Goal: Task Accomplishment & Management: Manage account settings

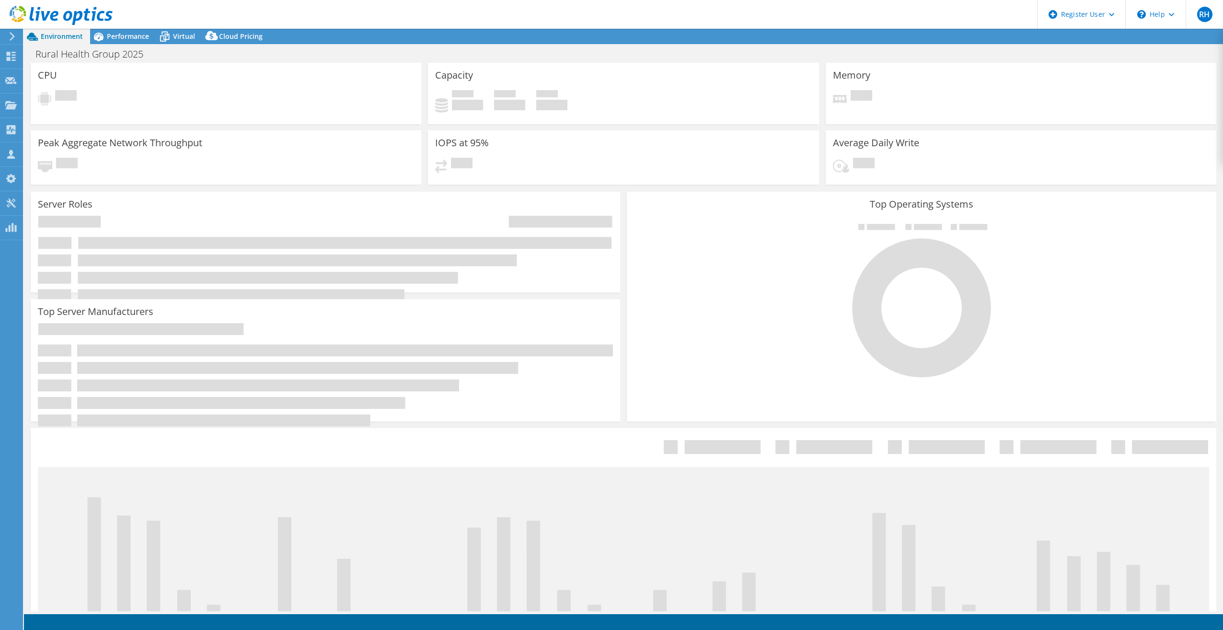
select select "USD"
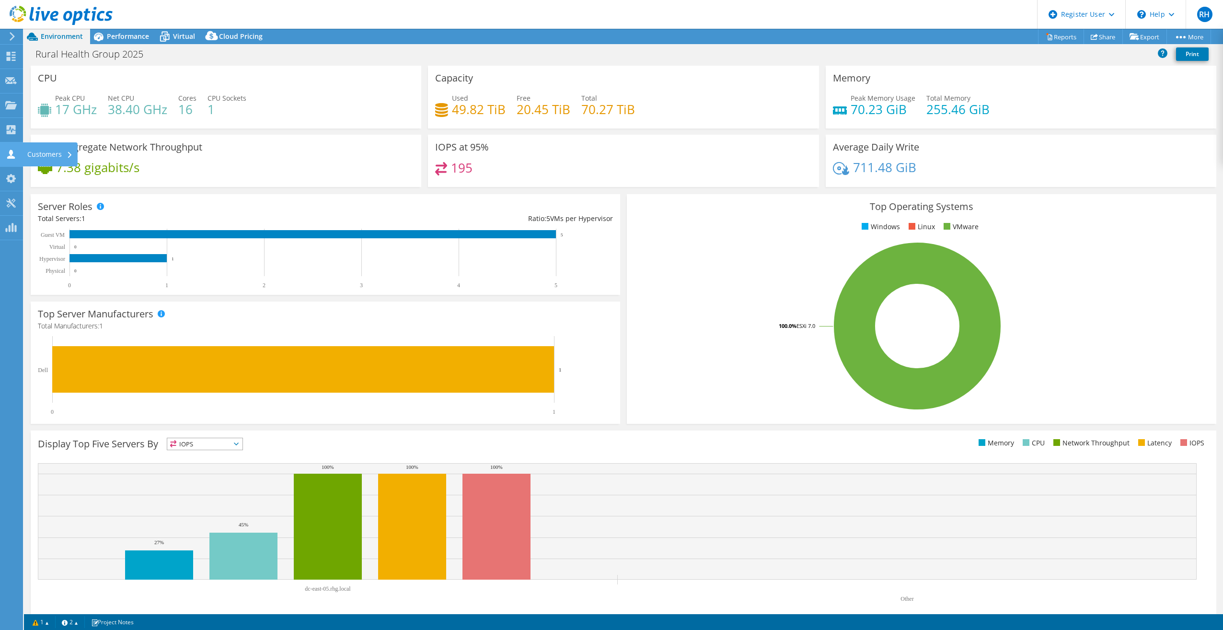
click at [12, 153] on use at bounding box center [11, 154] width 8 height 9
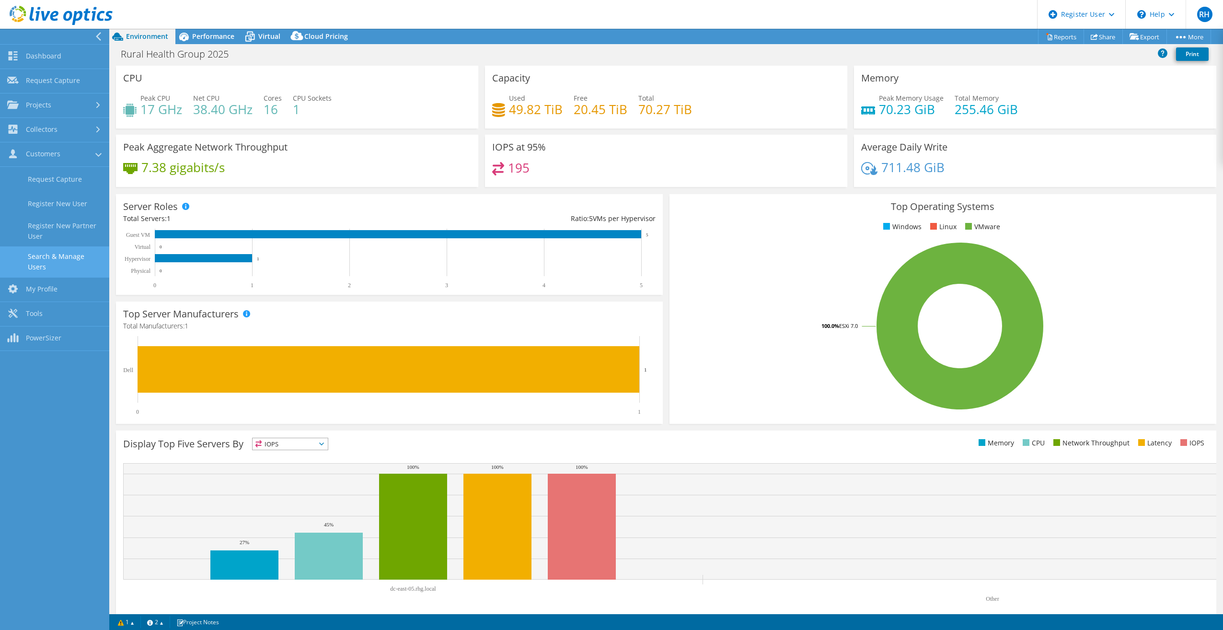
click at [53, 257] on link "Search & Manage Users" at bounding box center [54, 261] width 109 height 31
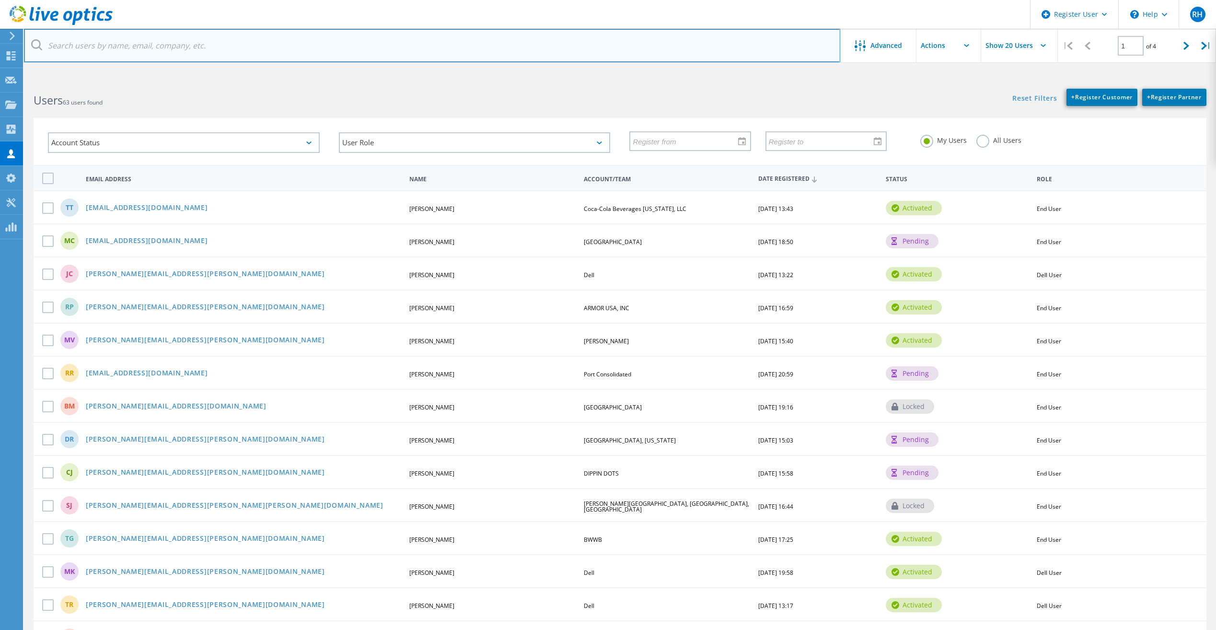
click at [81, 48] on input "text" at bounding box center [432, 46] width 816 height 34
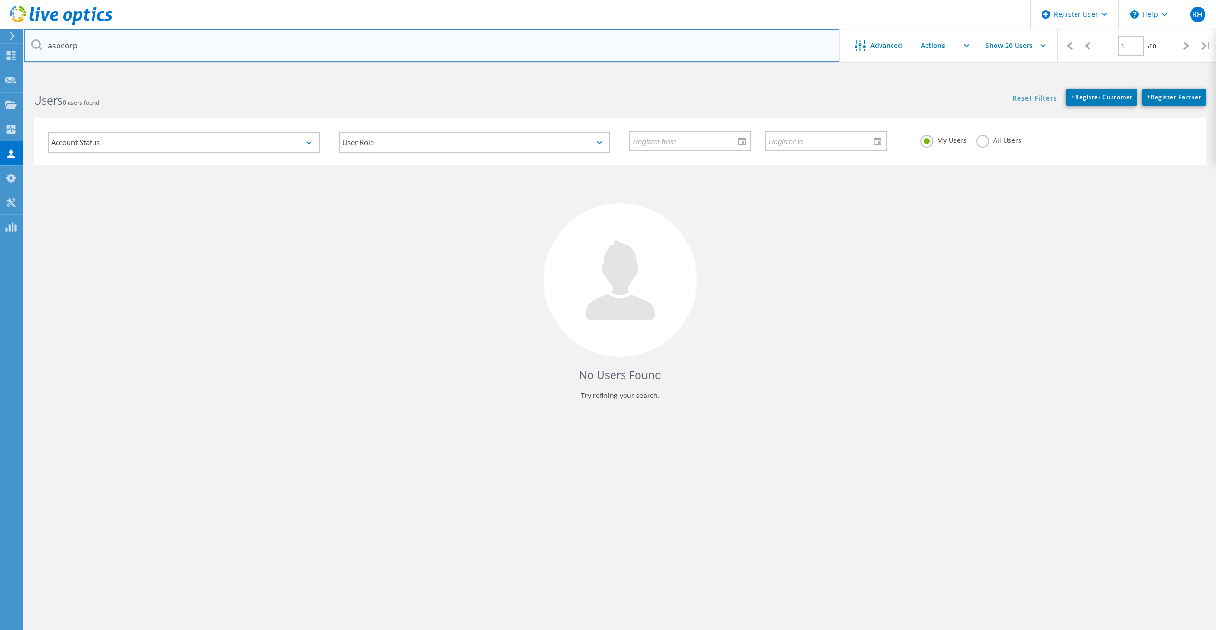
type input "asocorp"
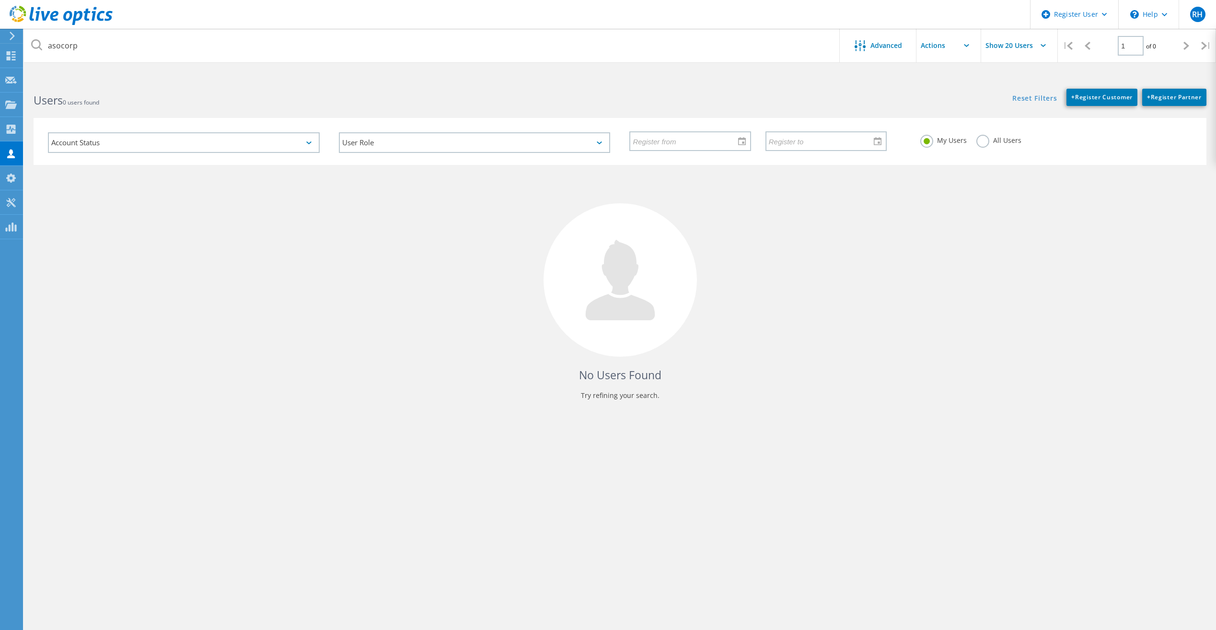
click at [981, 139] on label "All Users" at bounding box center [998, 139] width 45 height 9
click at [0, 0] on input "All Users" at bounding box center [0, 0] width 0 height 0
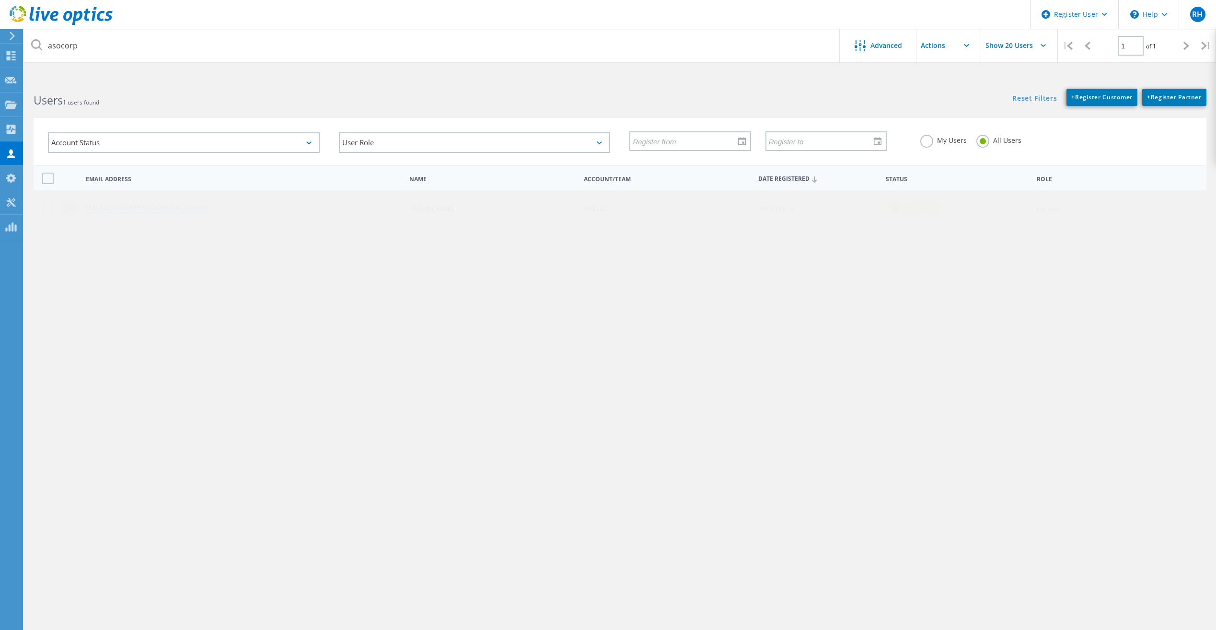
click at [149, 210] on link "jmarino@asocorp.com" at bounding box center [147, 208] width 122 height 8
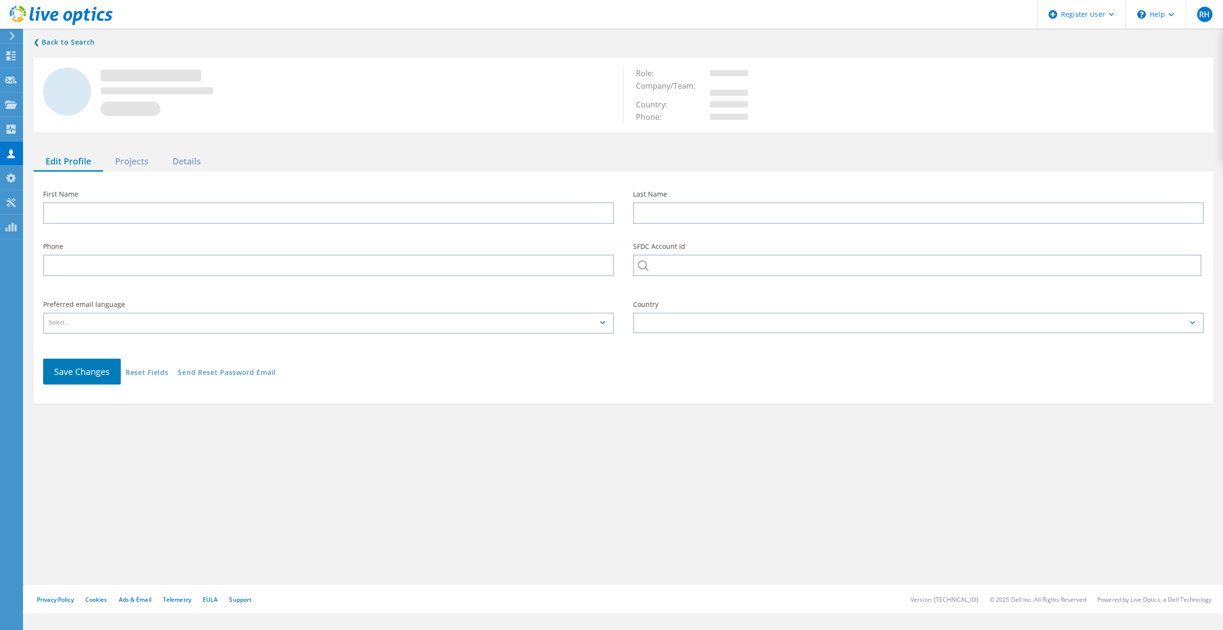
type input "John"
type input "Marino"
type input "ASO LLC"
type input "English"
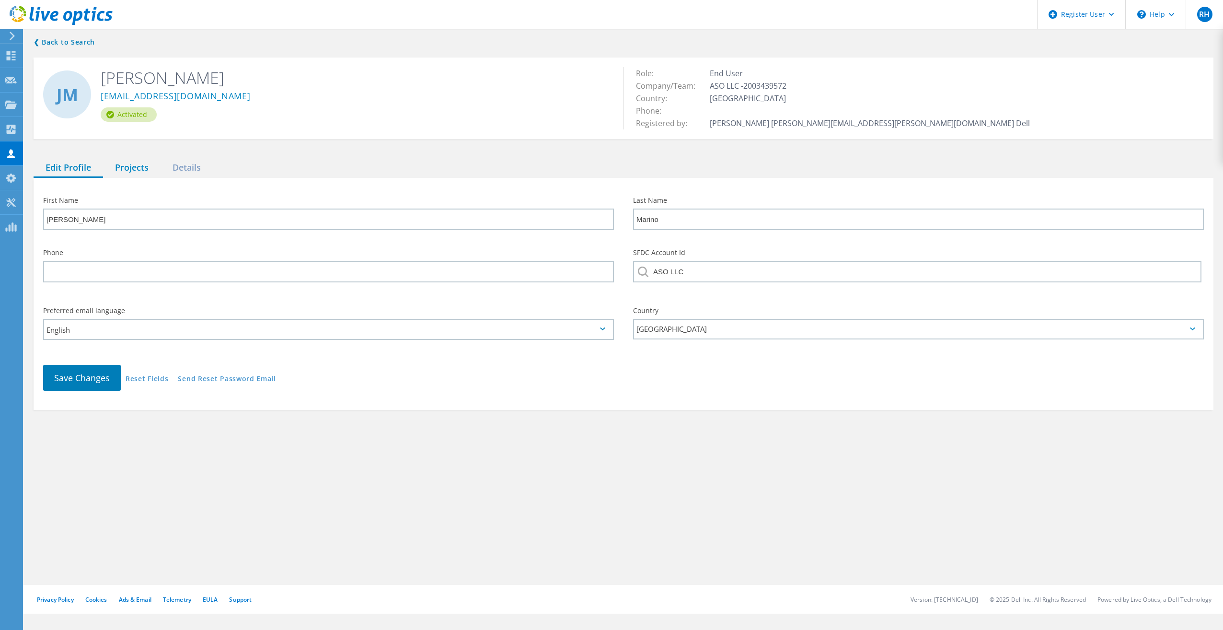
click at [130, 166] on div "Projects" at bounding box center [132, 168] width 58 height 20
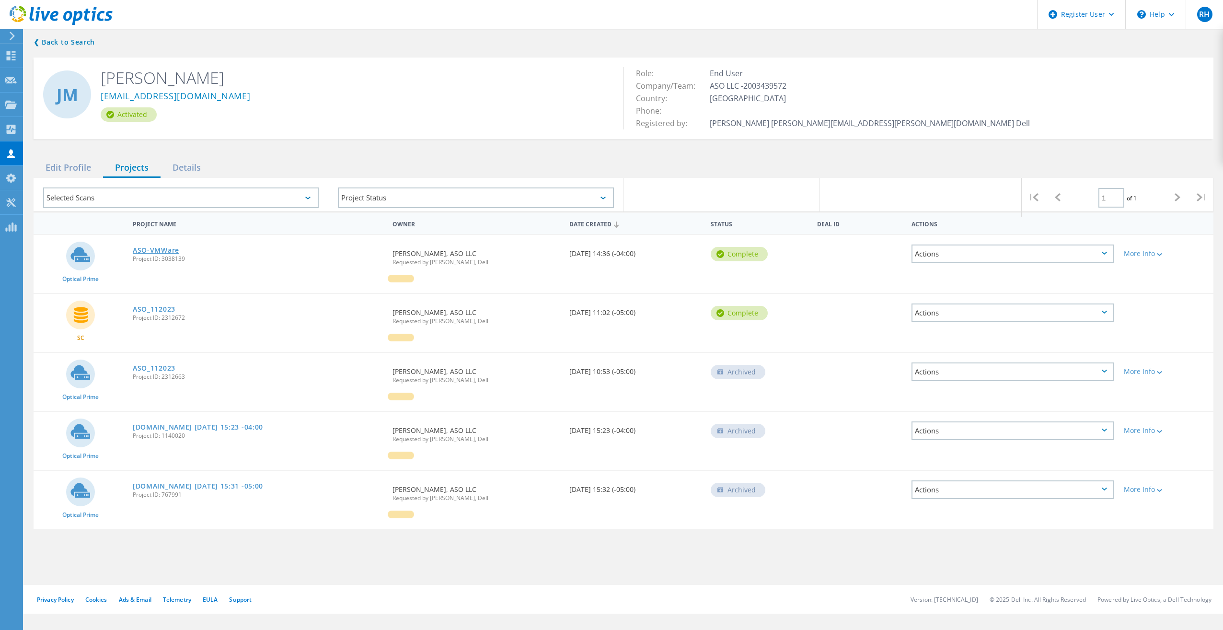
click at [154, 251] on link "ASO-VMWare" at bounding box center [156, 250] width 46 height 7
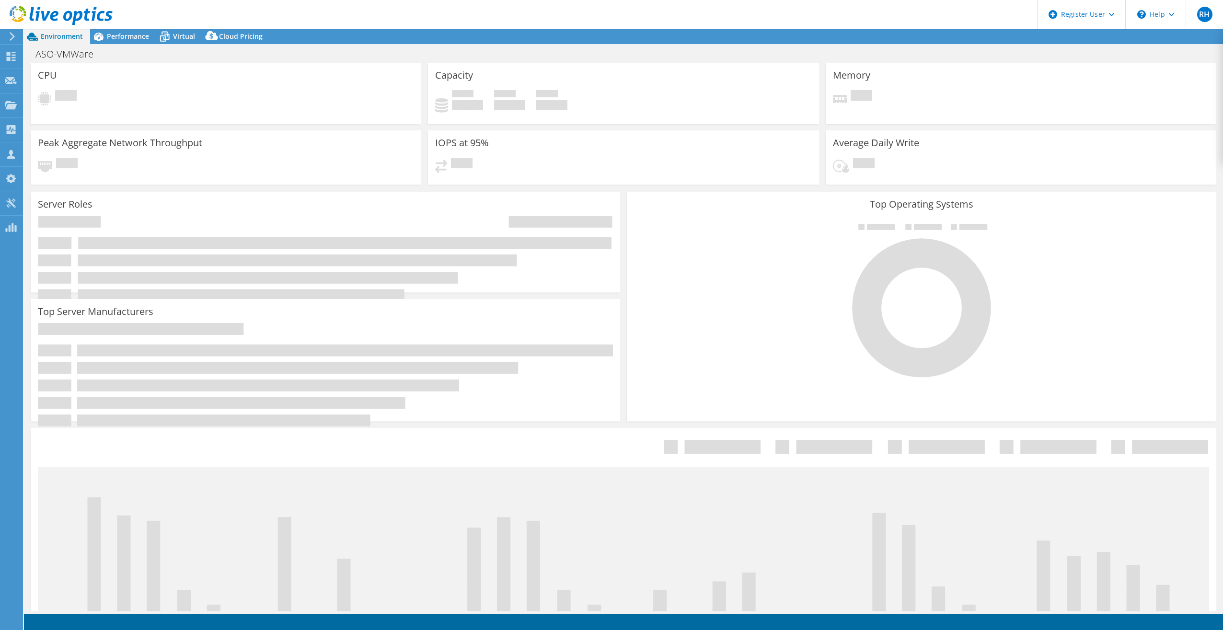
select select "USD"
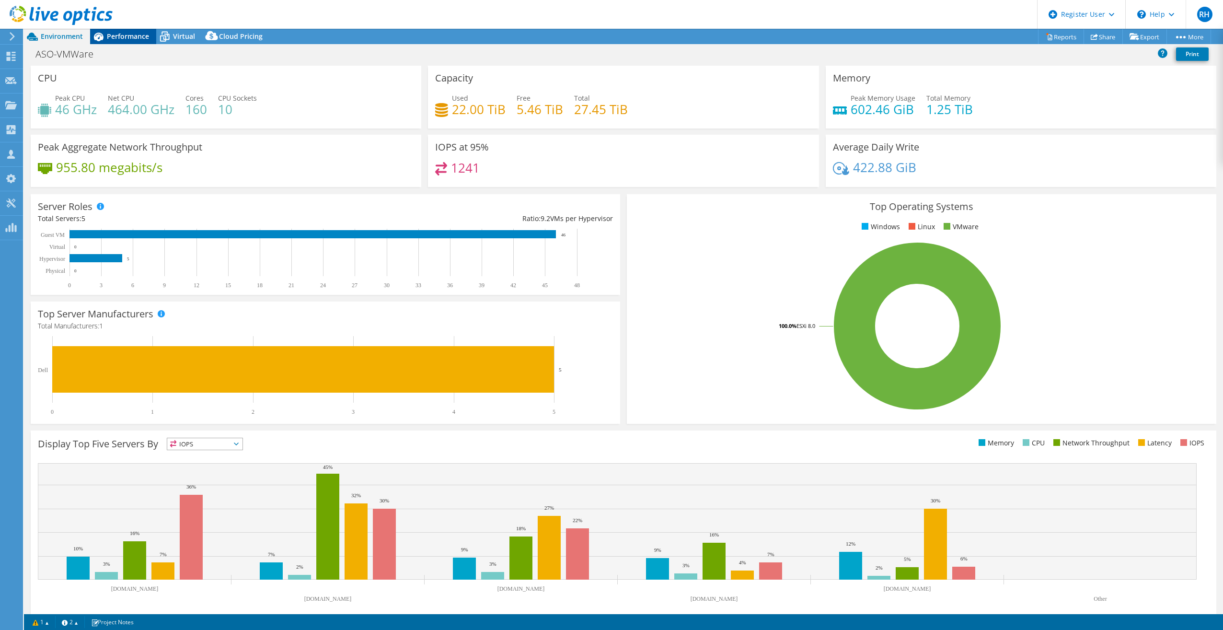
click at [116, 34] on span "Performance" at bounding box center [128, 36] width 42 height 9
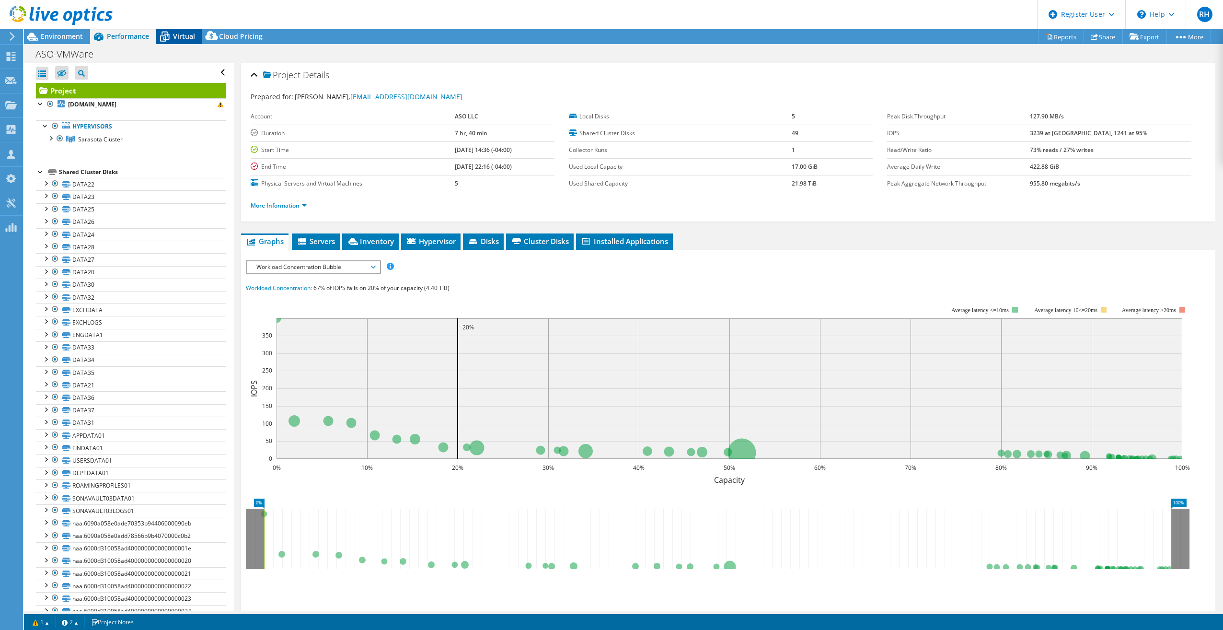
click at [191, 37] on span "Virtual" at bounding box center [184, 36] width 22 height 9
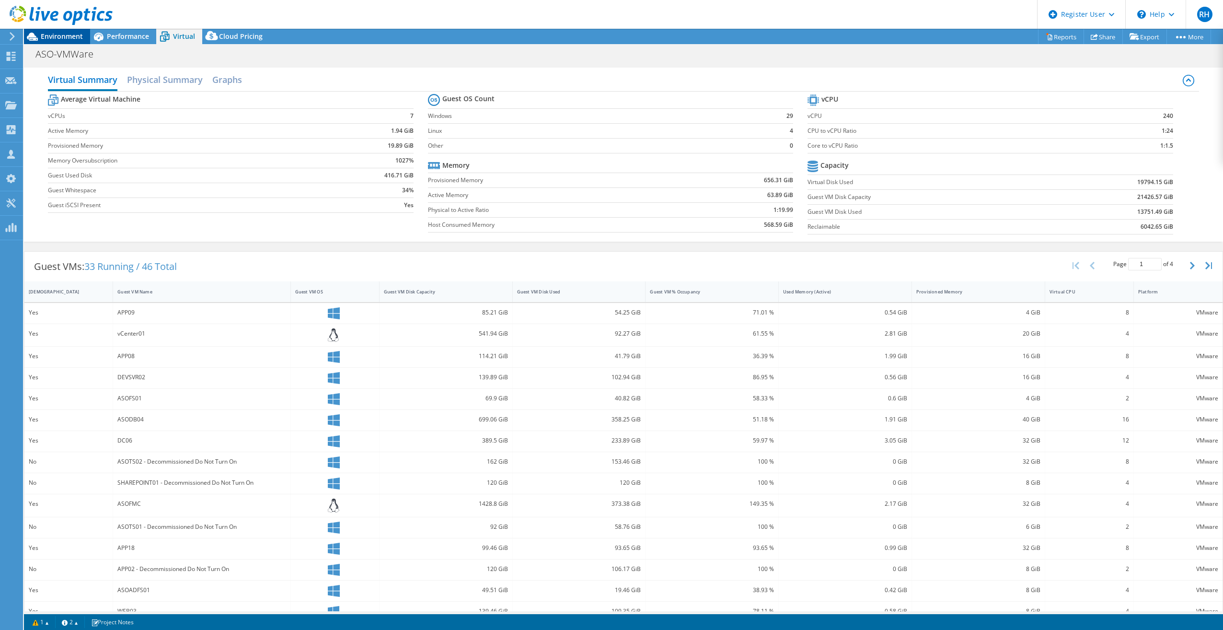
click at [46, 35] on span "Environment" at bounding box center [62, 36] width 42 height 9
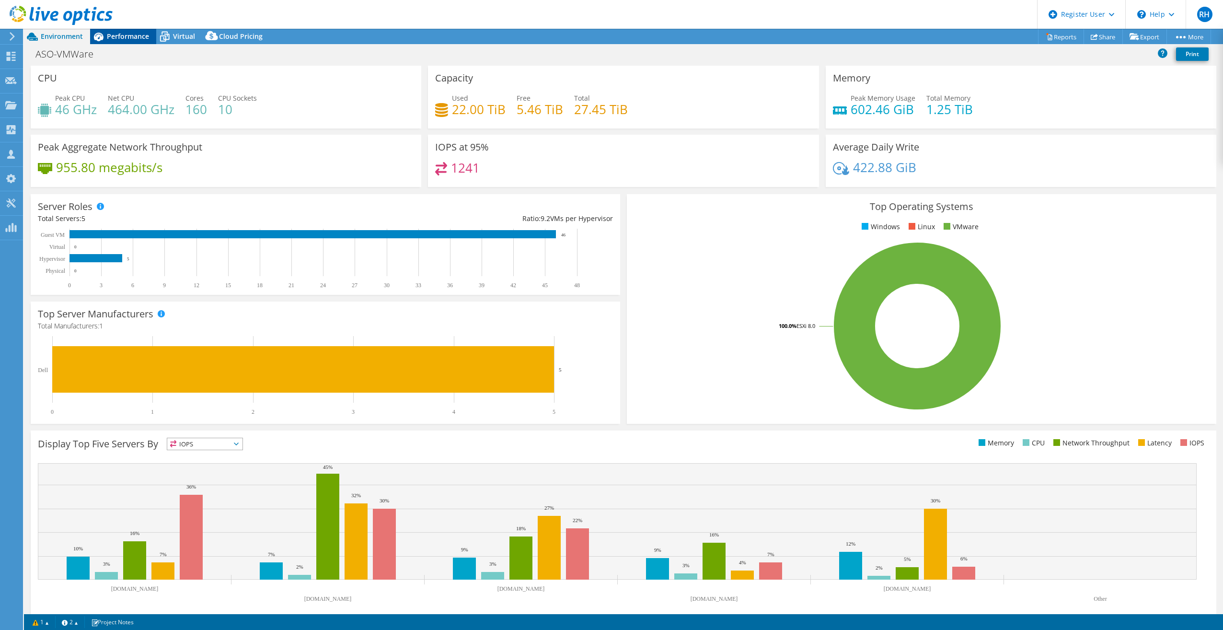
click at [131, 38] on span "Performance" at bounding box center [128, 36] width 42 height 9
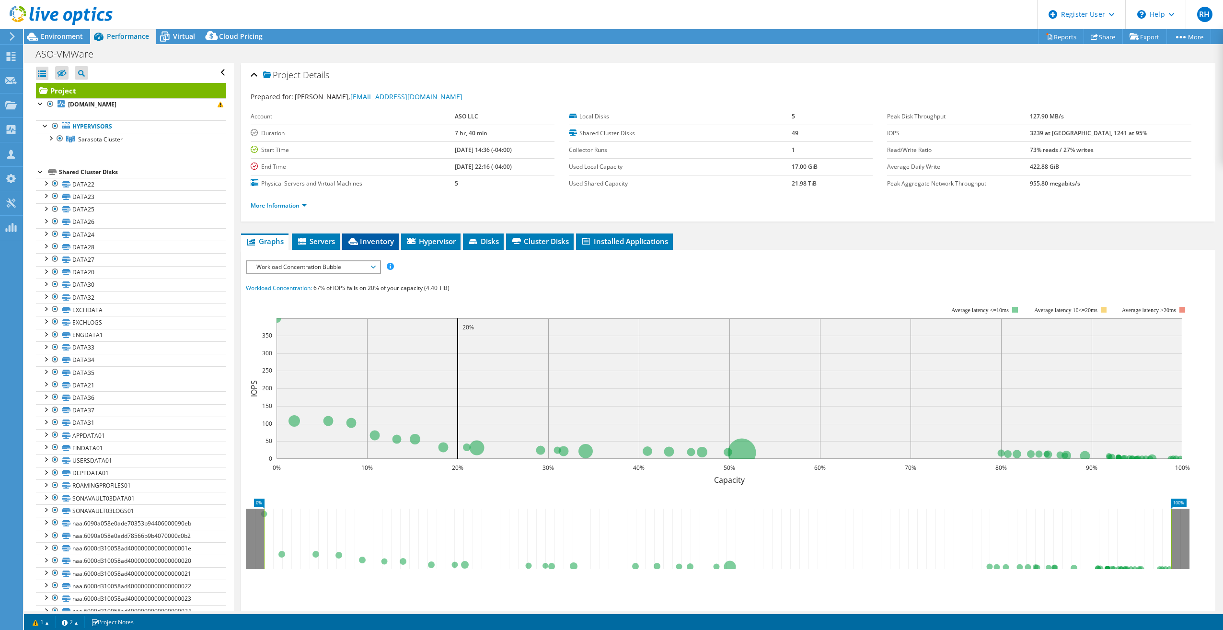
click at [367, 240] on span "Inventory" at bounding box center [370, 241] width 47 height 10
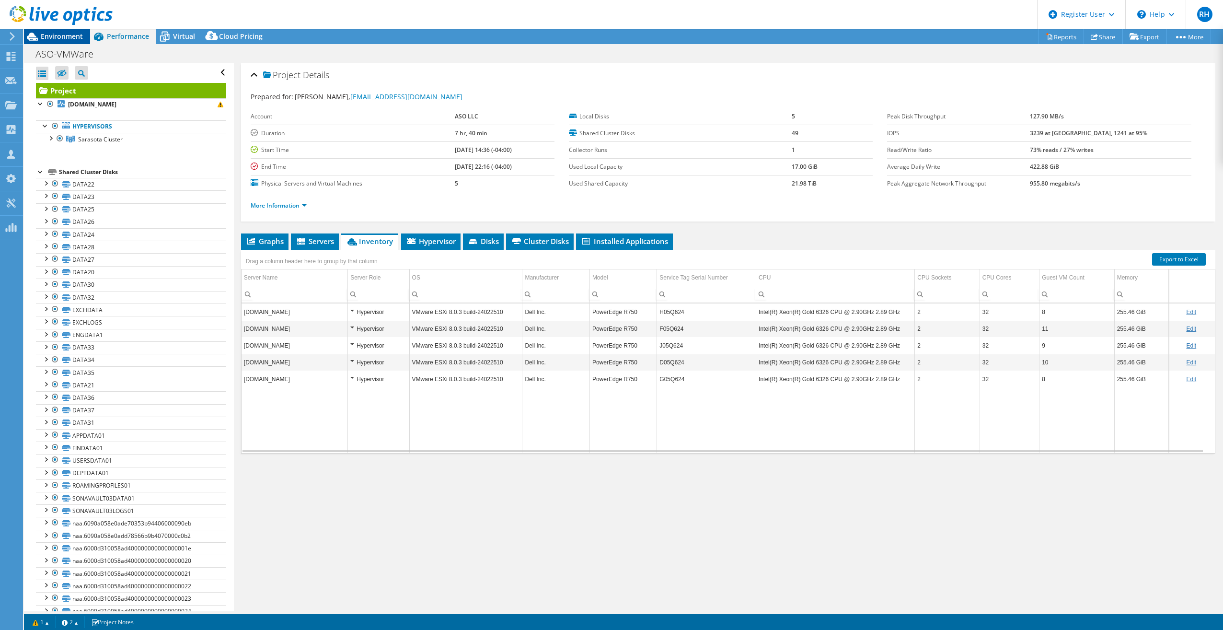
click at [54, 33] on span "Environment" at bounding box center [62, 36] width 42 height 9
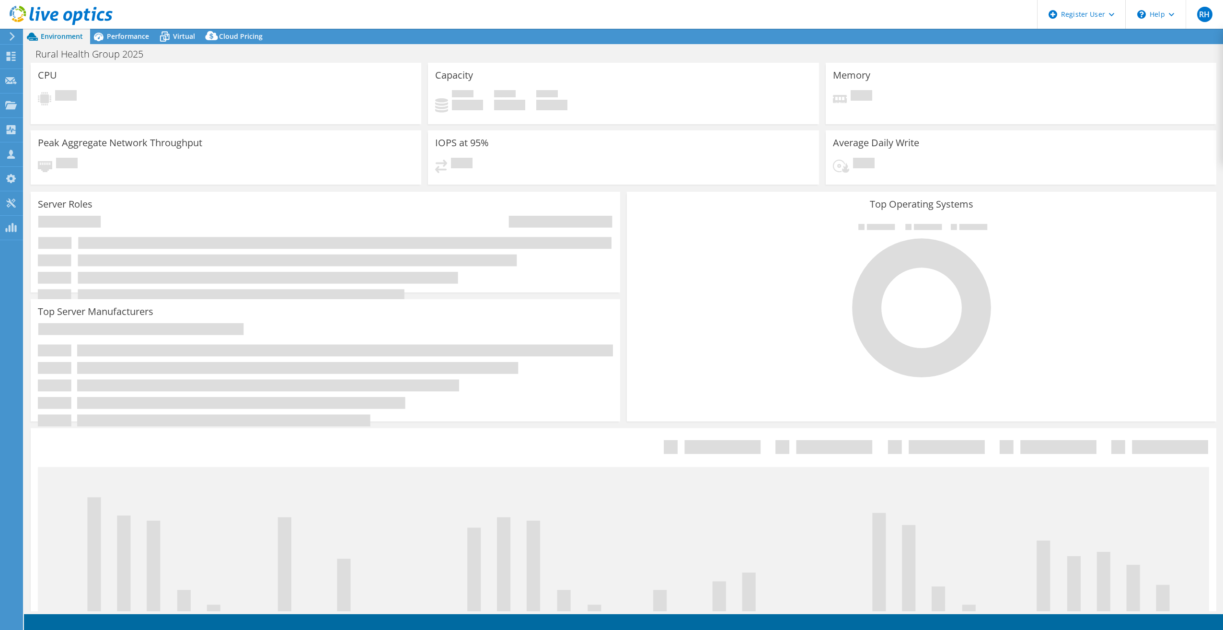
select select "USD"
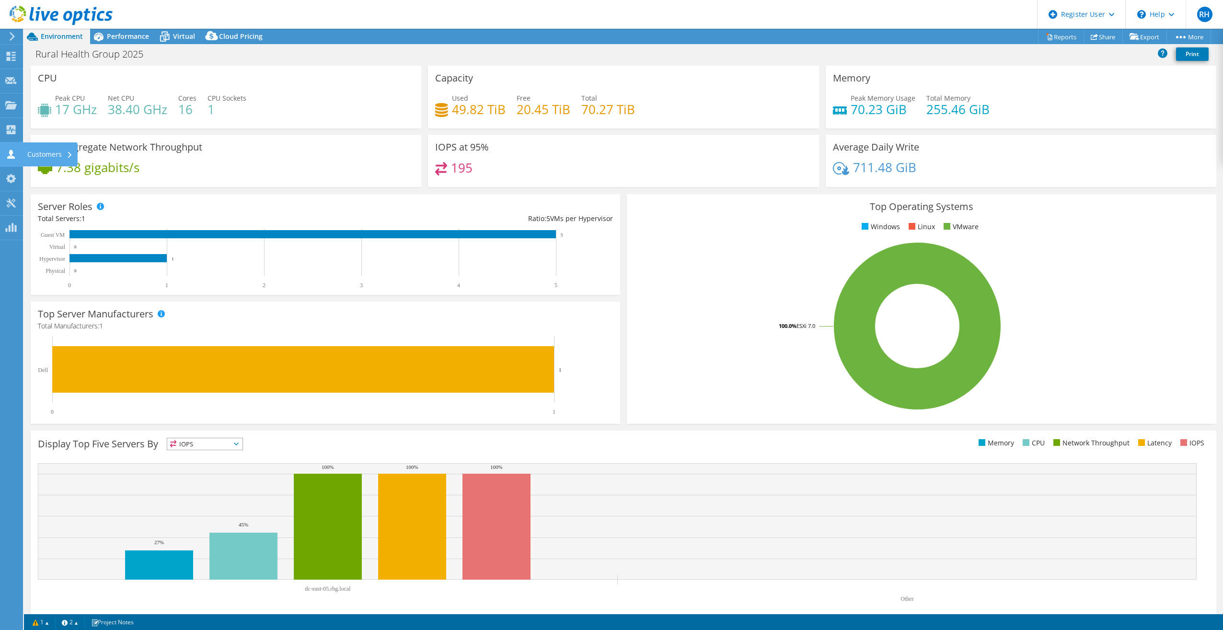
click at [9, 160] on div at bounding box center [11, 155] width 12 height 11
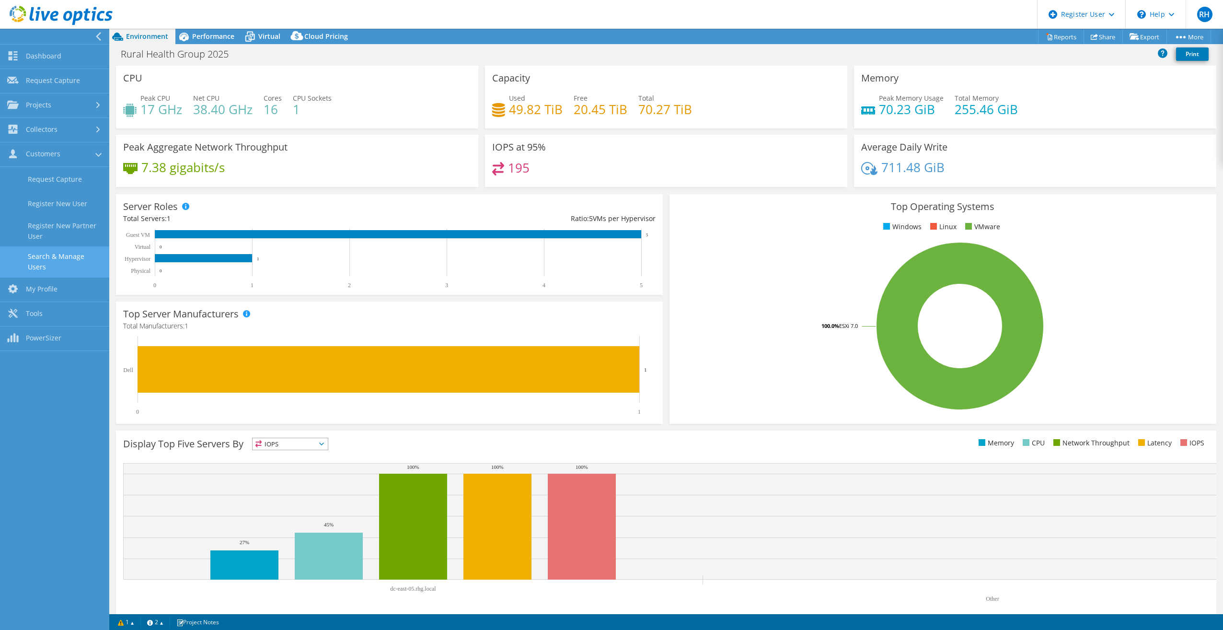
click at [50, 254] on link "Search & Manage Users" at bounding box center [54, 261] width 109 height 31
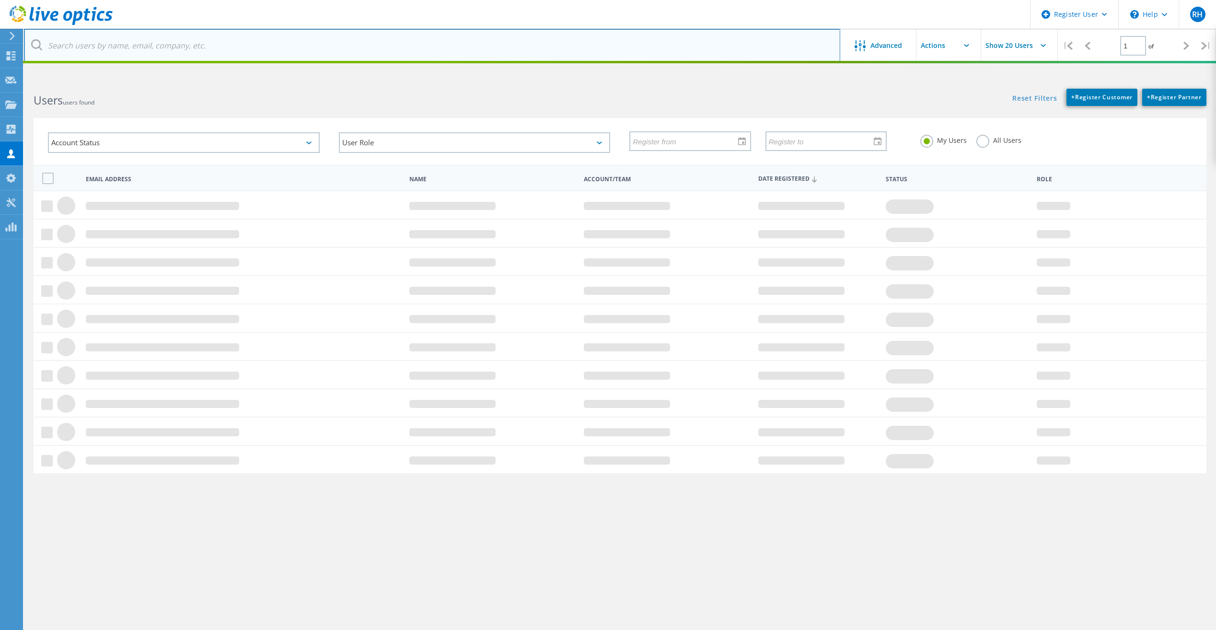
click at [275, 53] on input "text" at bounding box center [432, 46] width 816 height 34
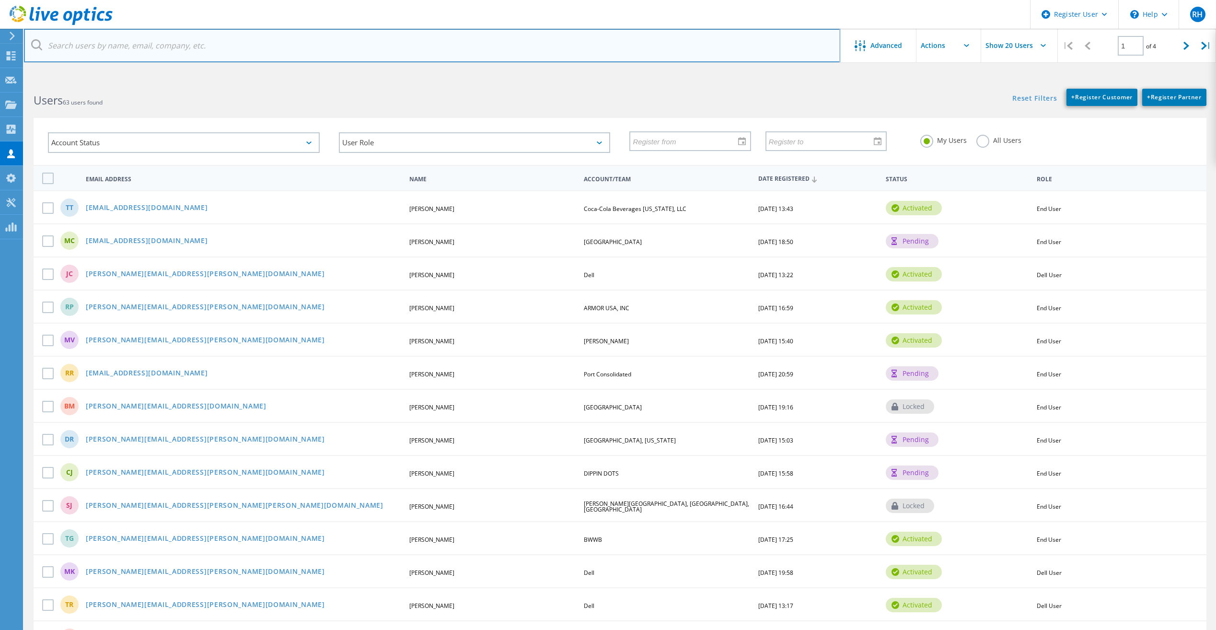
click at [319, 39] on input "text" at bounding box center [432, 46] width 816 height 34
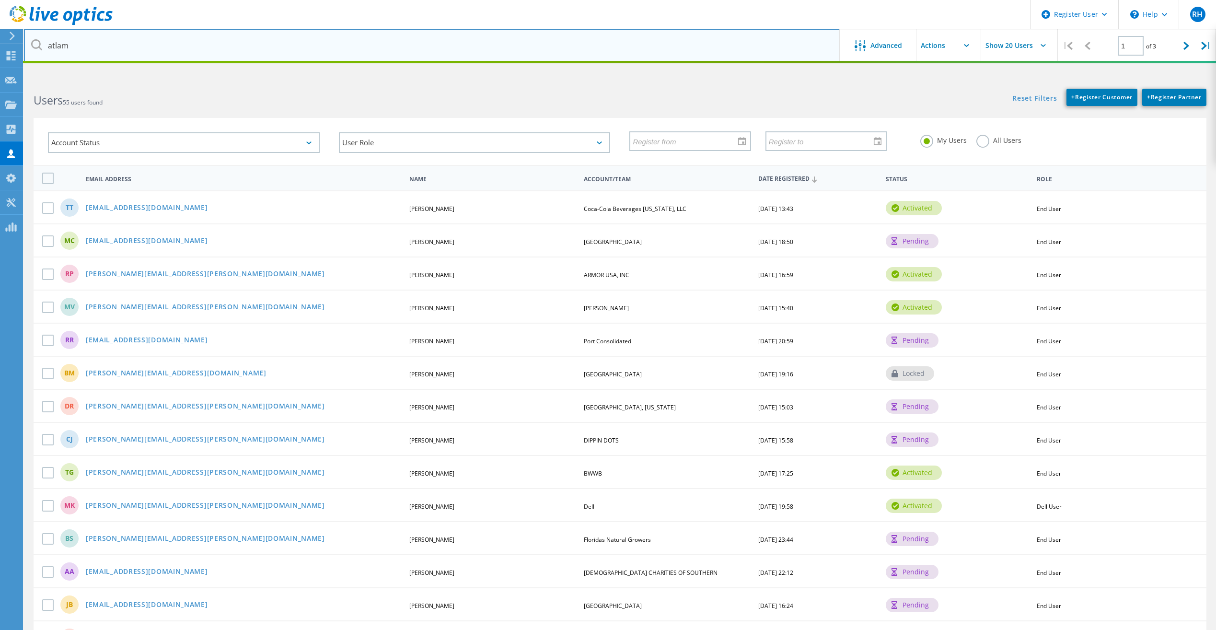
type input "atlam"
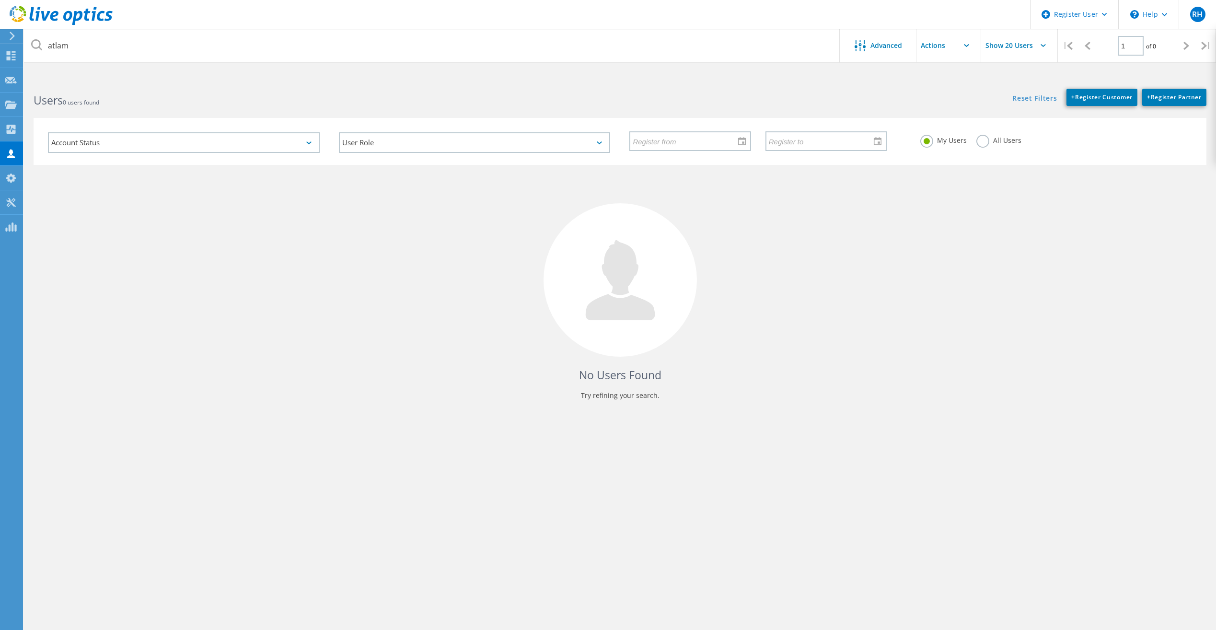
click at [1011, 139] on label "All Users" at bounding box center [998, 139] width 45 height 9
click at [0, 0] on input "All Users" at bounding box center [0, 0] width 0 height 0
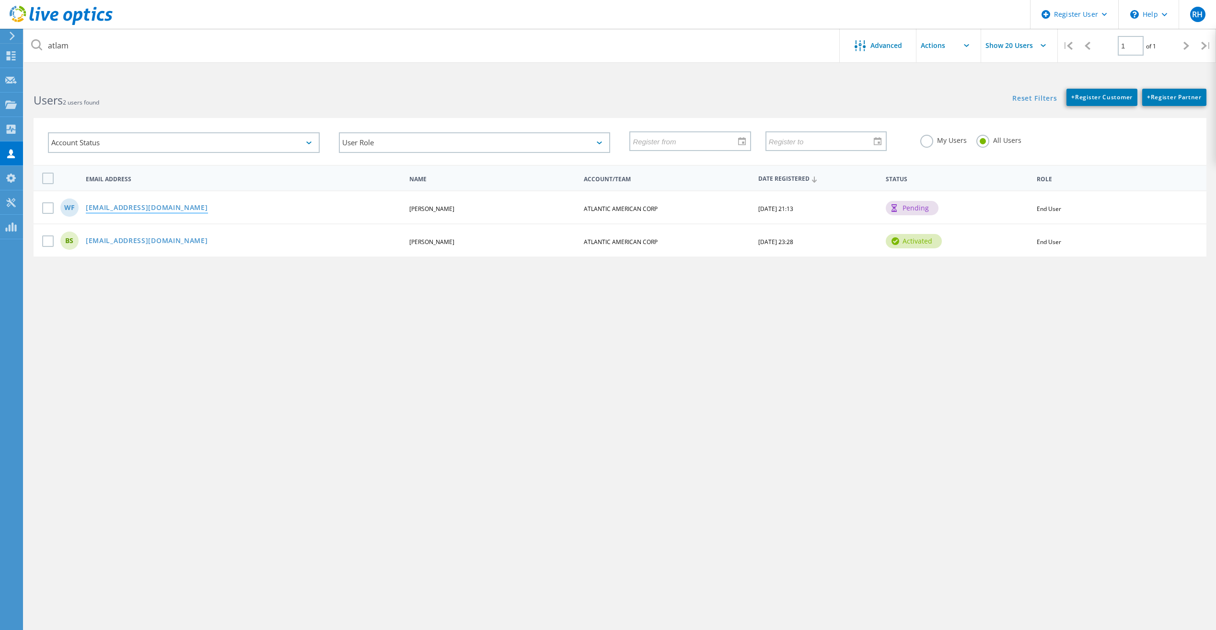
click at [125, 205] on link "wfitzhugh@atlam.com" at bounding box center [147, 208] width 122 height 8
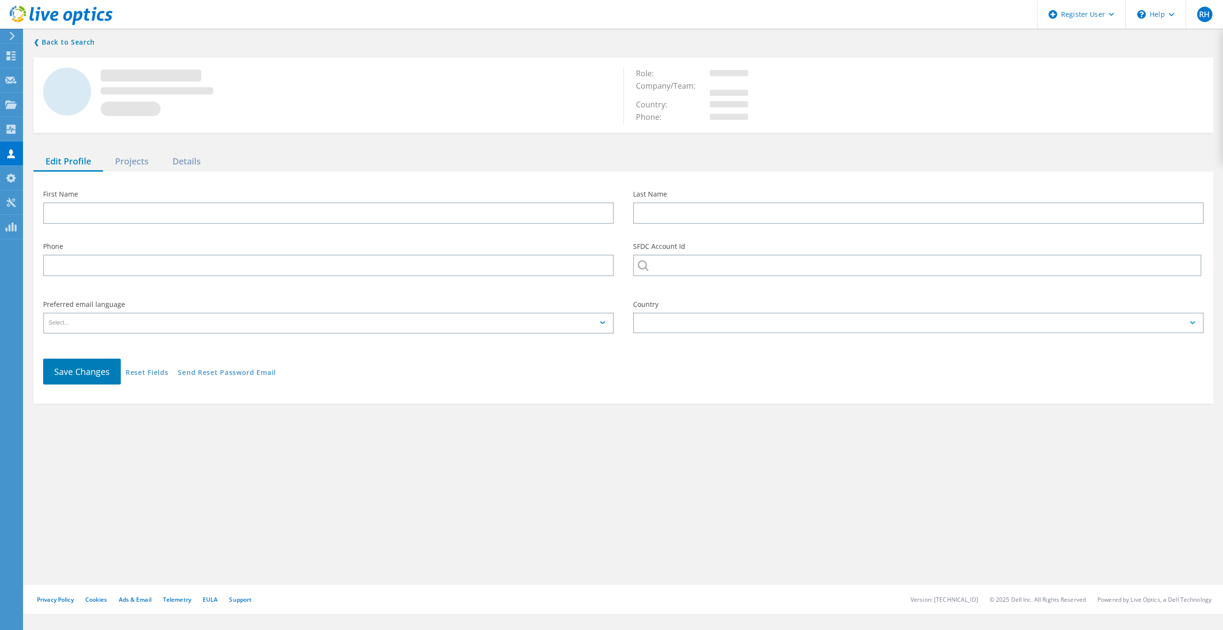
type input "Winston"
type input "Fitzhugh"
type input "ATLANTIC AMERICAN CORP"
type input "English"
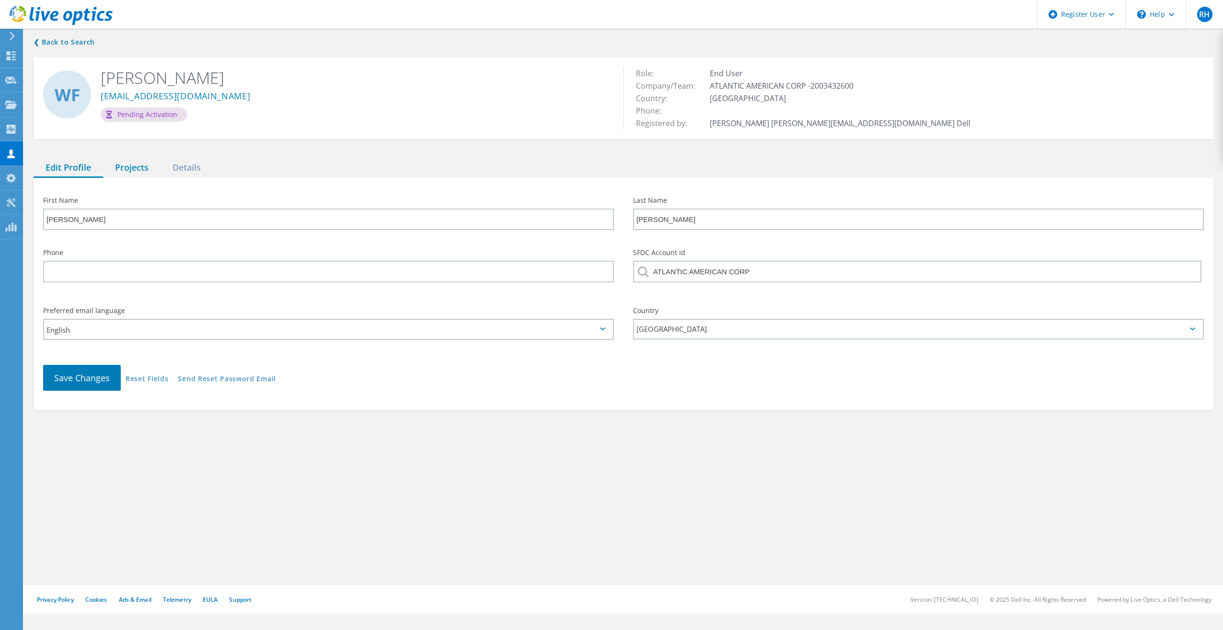
drag, startPoint x: 152, startPoint y: 149, endPoint x: 136, endPoint y: 164, distance: 22.0
click at [141, 159] on div "❮ Back to Search WF Winston Fitzhugh wfitzhugh@atlam.com Pending Activation Rol…" at bounding box center [623, 223] width 1199 height 393
click at [136, 164] on div "Projects" at bounding box center [132, 168] width 58 height 20
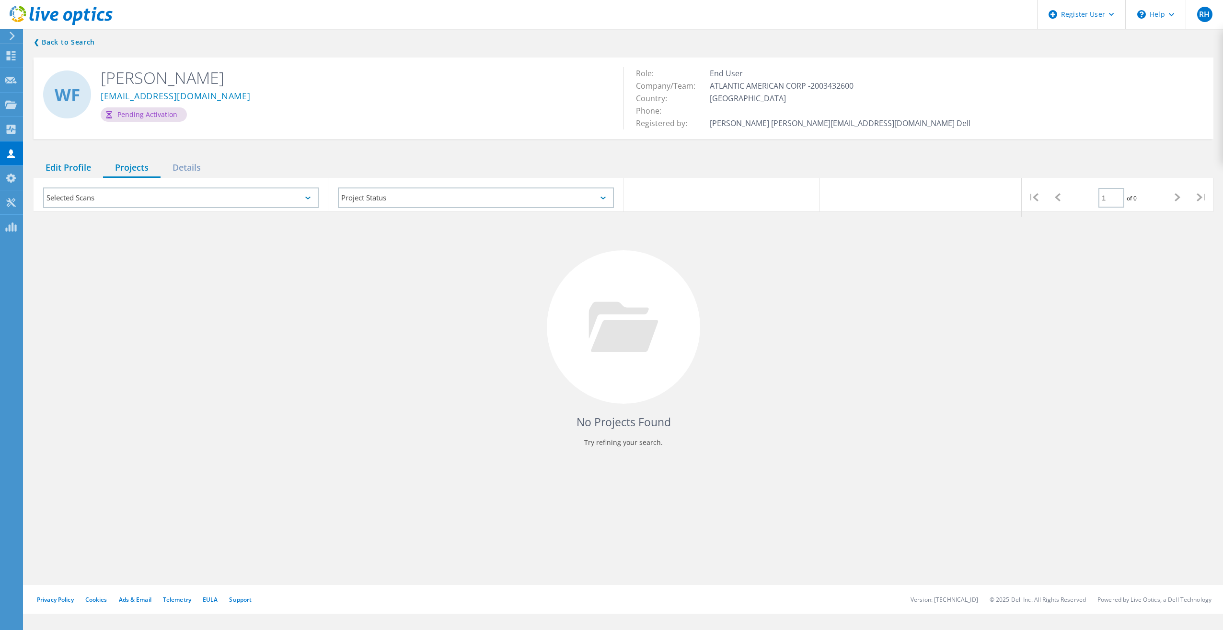
click at [85, 165] on div "Edit Profile" at bounding box center [68, 168] width 69 height 20
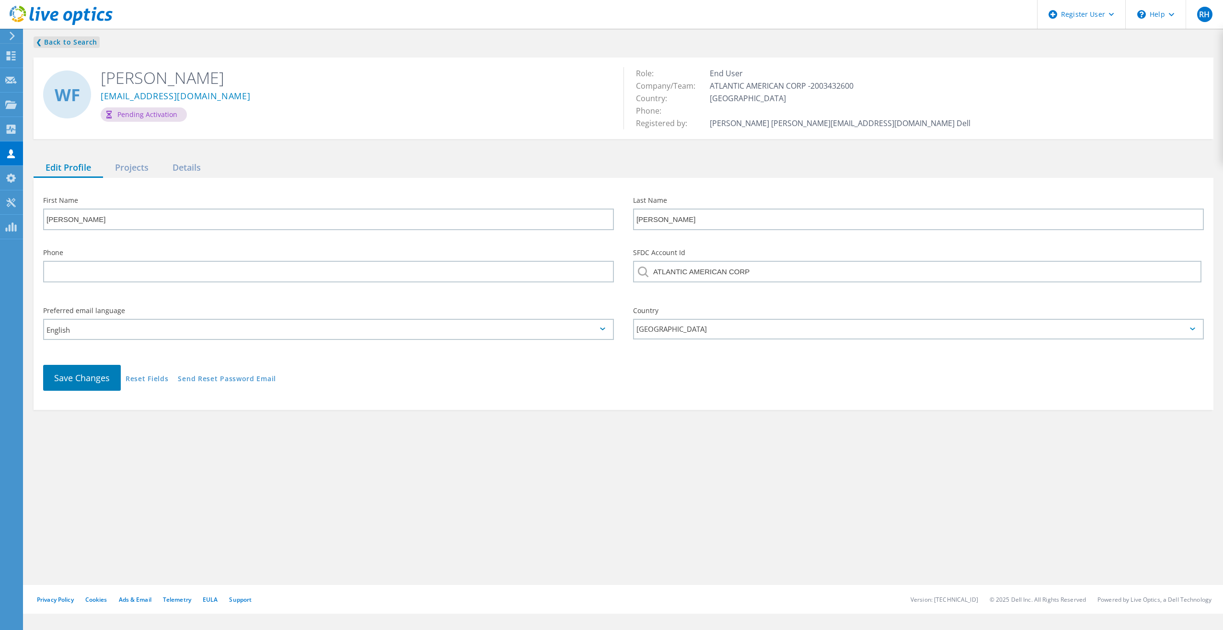
click at [42, 37] on link "❮ Back to Search" at bounding box center [67, 42] width 66 height 12
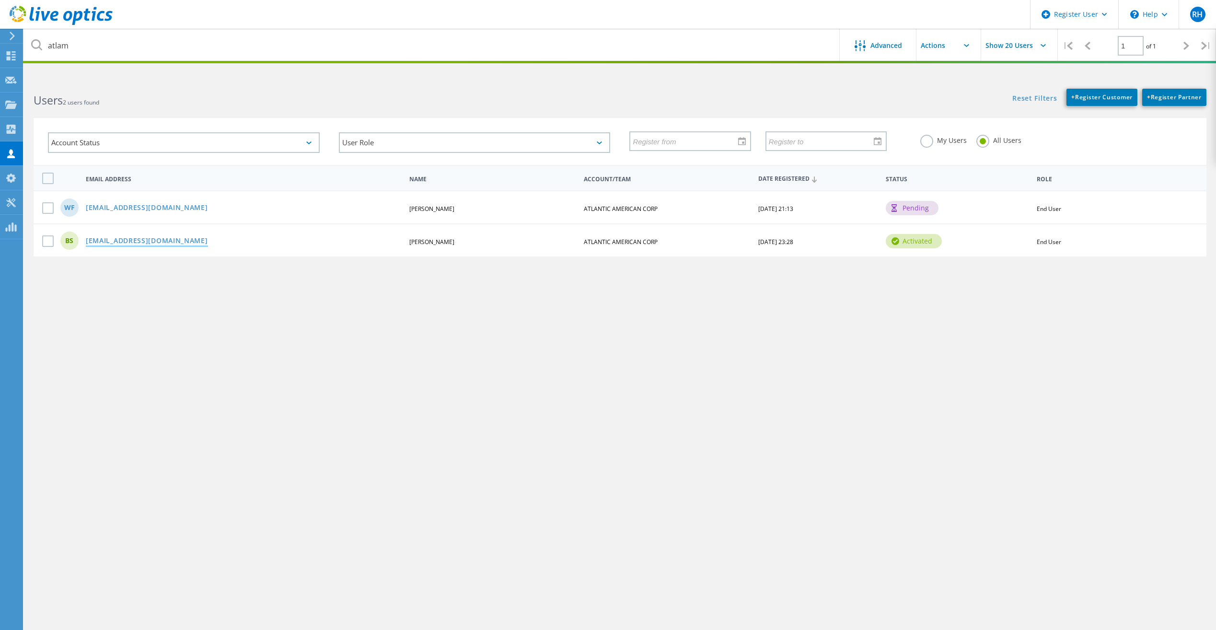
click at [117, 237] on link "[EMAIL_ADDRESS][DOMAIN_NAME]" at bounding box center [147, 241] width 122 height 8
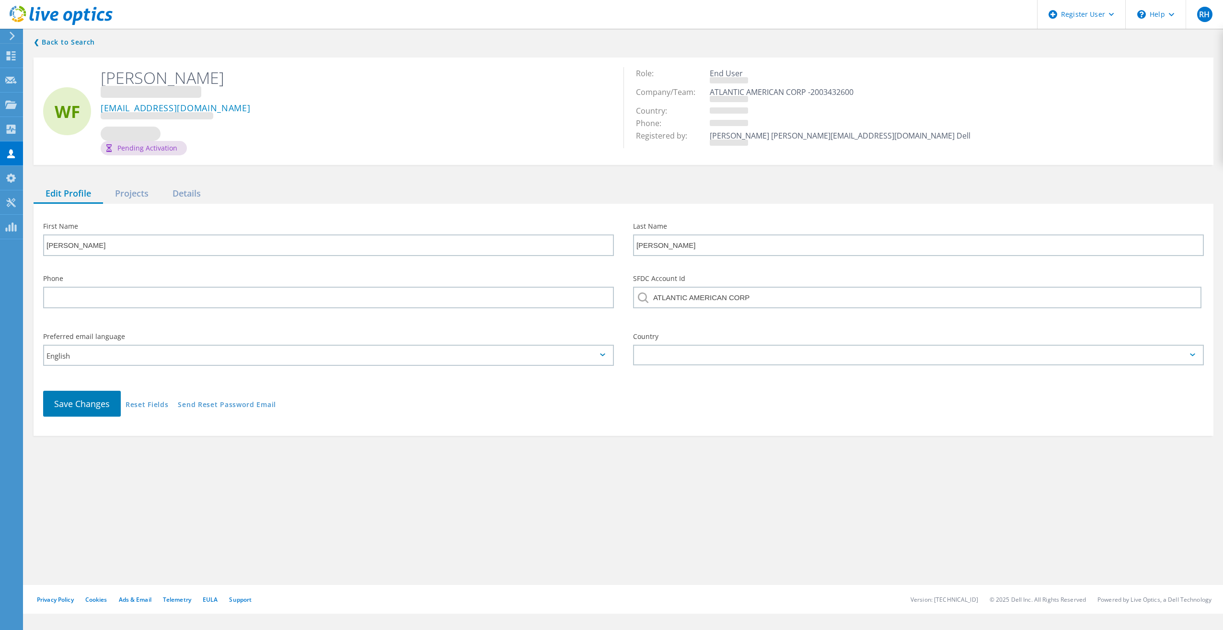
type input "Bruce"
type input "Snyder"
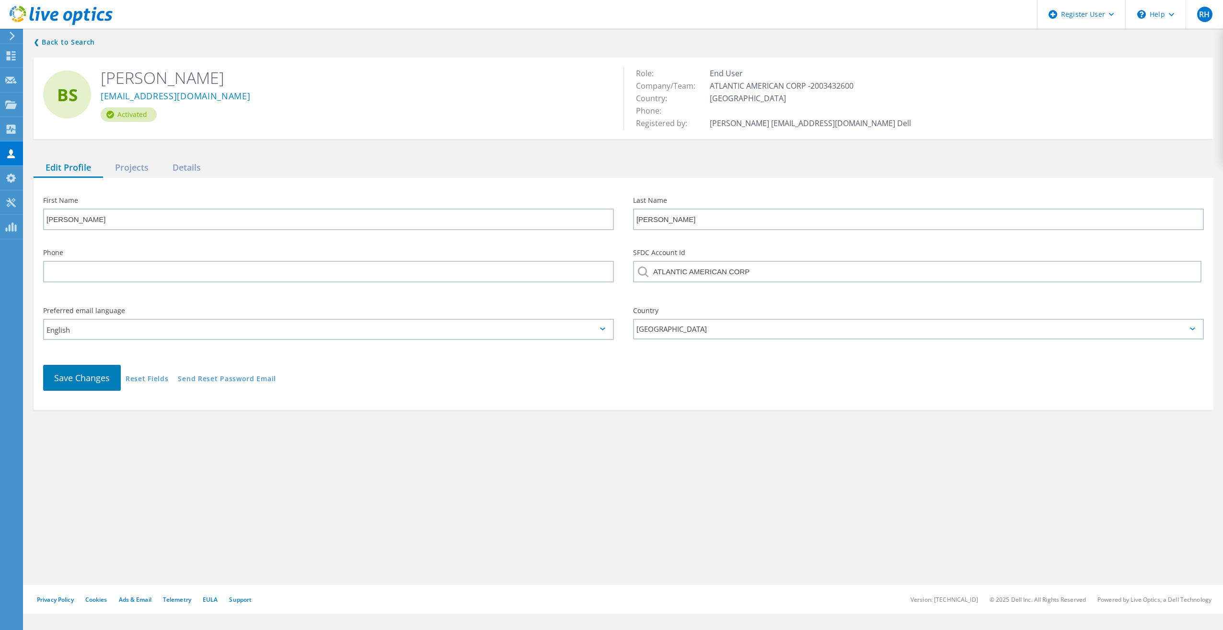
click at [128, 158] on div "❮ Back to Search BS Bruce Snyder bsnyder@atlam.com Activated Role: End User Com…" at bounding box center [623, 223] width 1199 height 393
click at [135, 170] on div "Projects" at bounding box center [132, 168] width 58 height 20
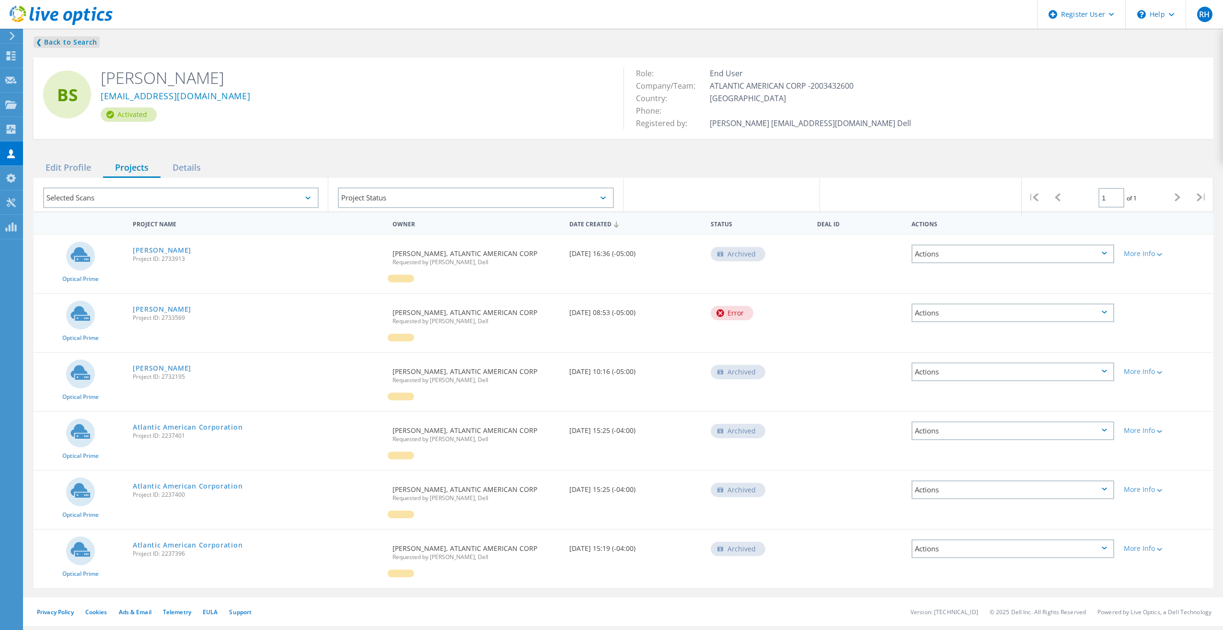
click at [77, 43] on link "❮ Back to Search" at bounding box center [67, 42] width 66 height 12
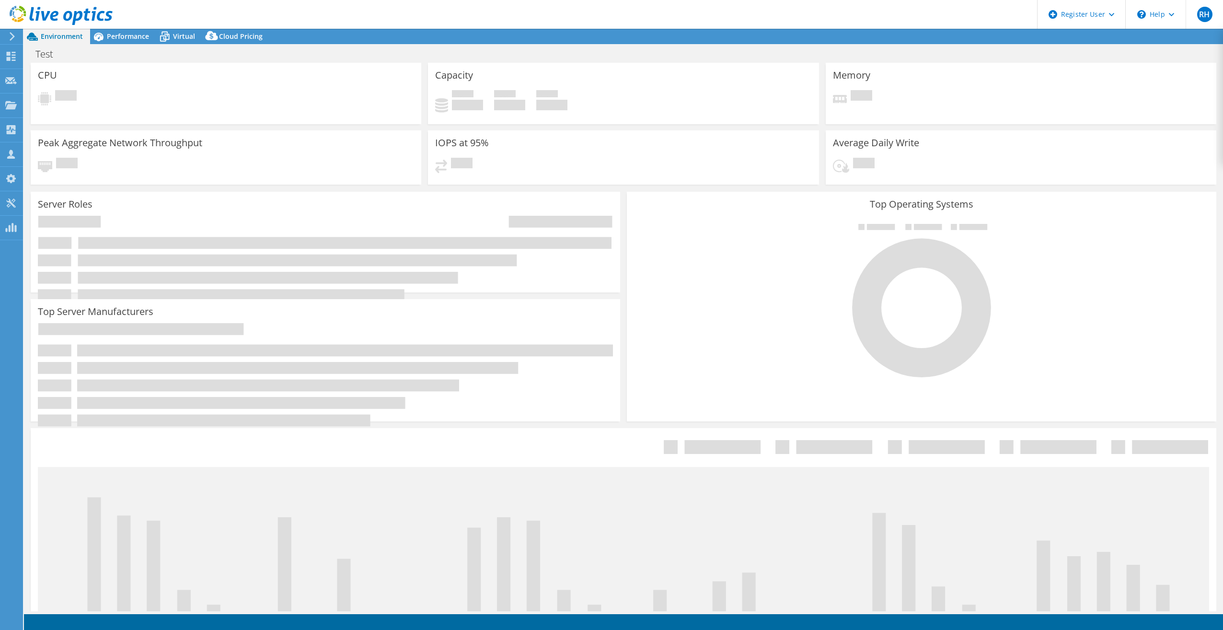
select select "USD"
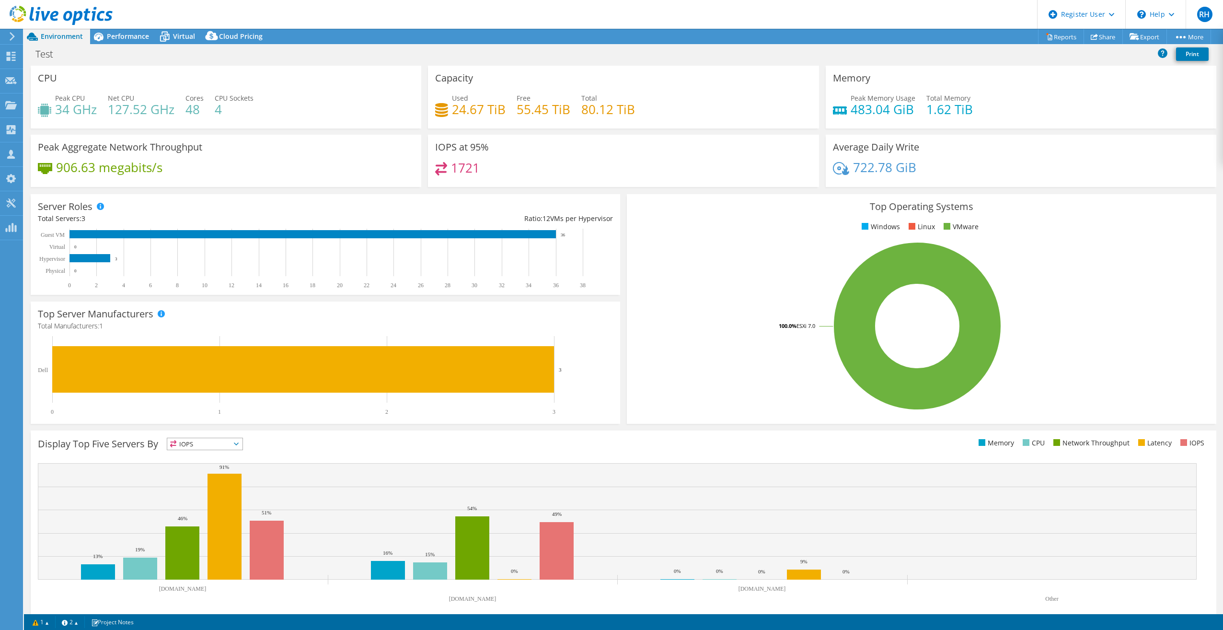
click at [108, 21] on use at bounding box center [61, 15] width 103 height 19
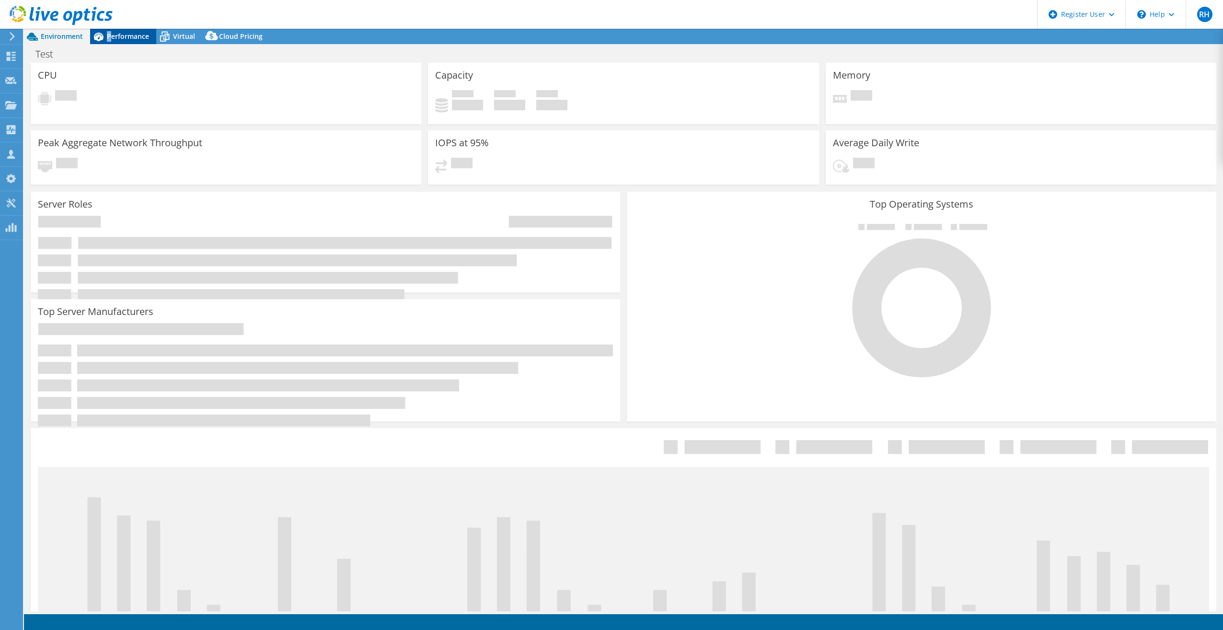
click at [109, 38] on span "Performance" at bounding box center [128, 36] width 42 height 9
select select "USD"
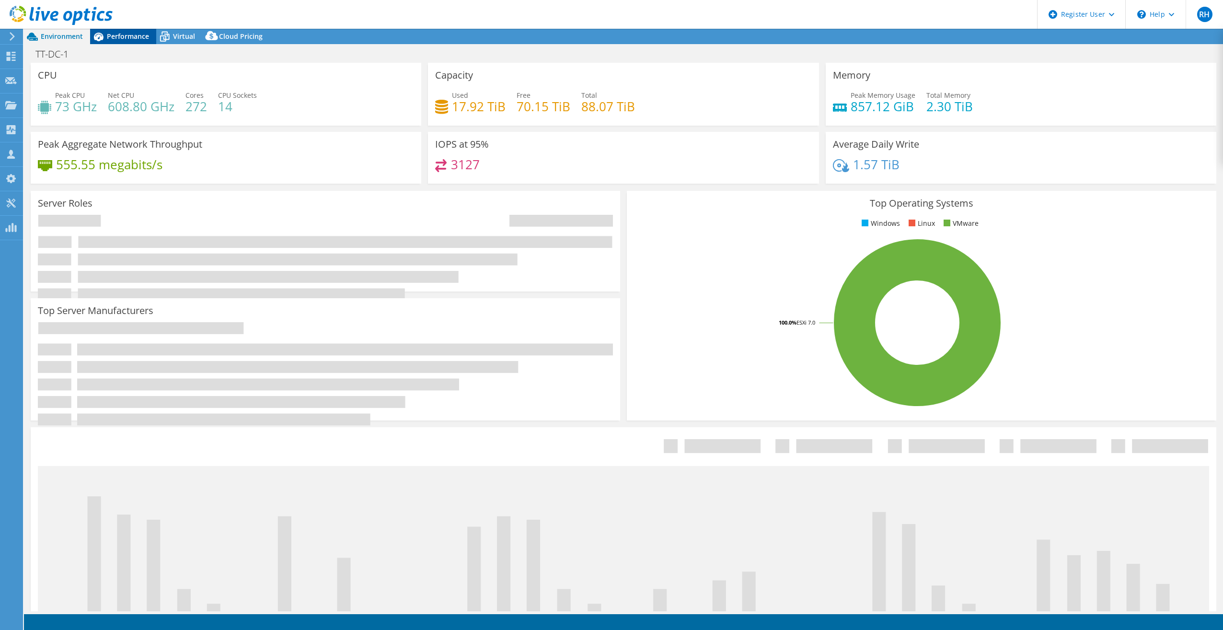
click at [118, 37] on span "Performance" at bounding box center [128, 36] width 42 height 9
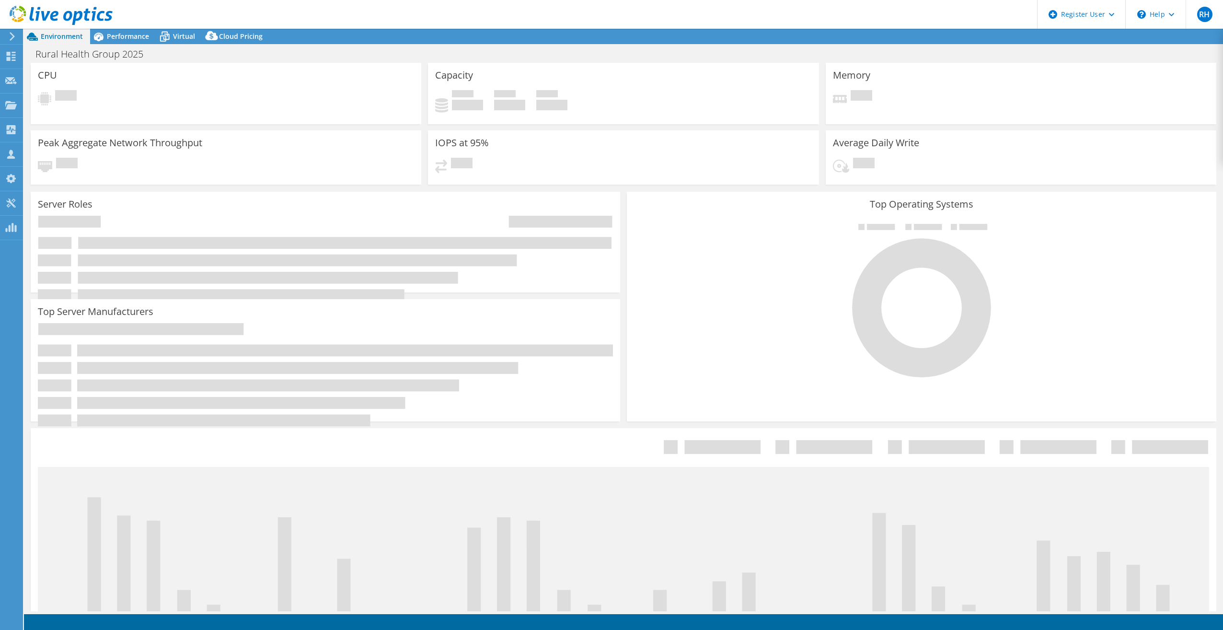
select select "USD"
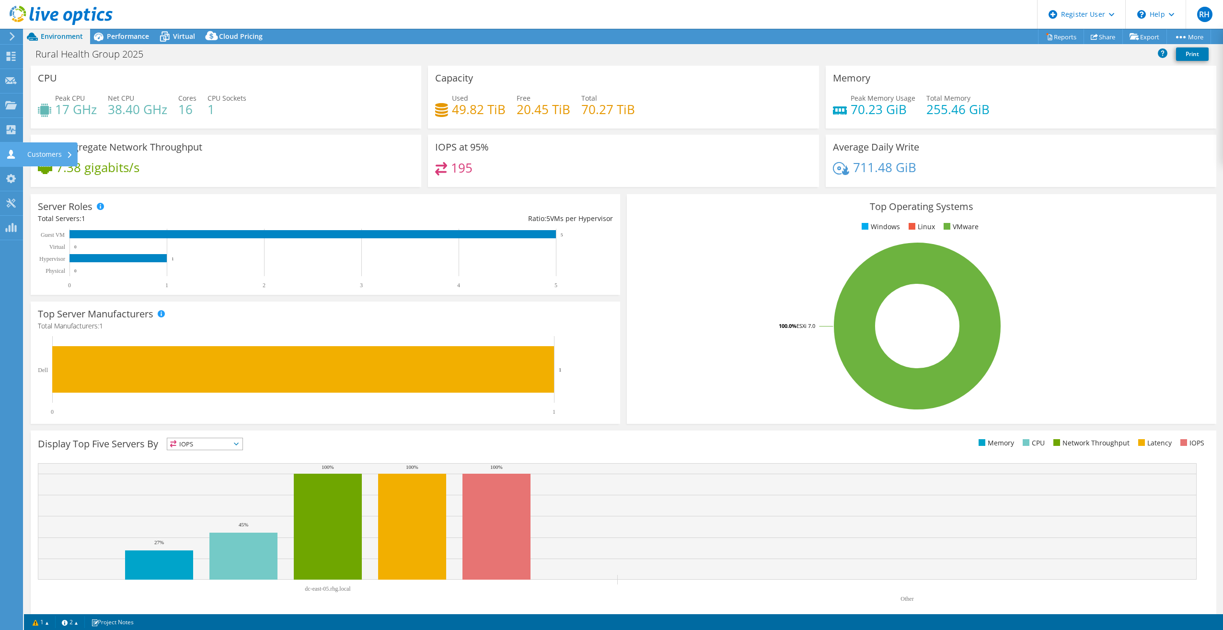
click at [12, 156] on use at bounding box center [11, 154] width 8 height 9
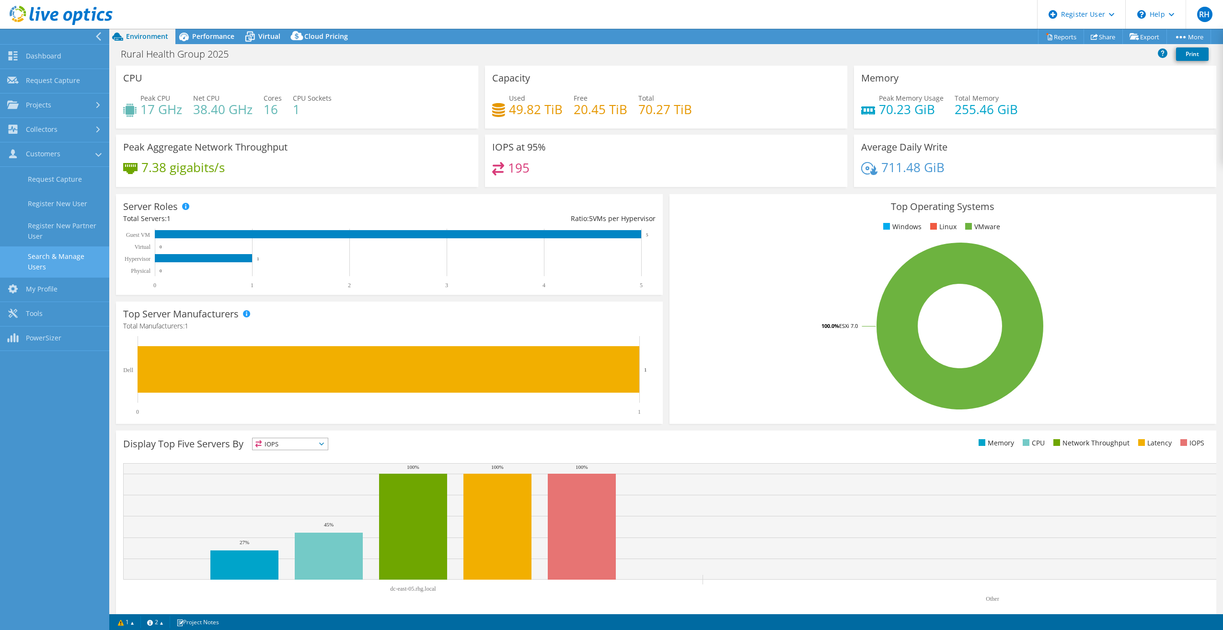
click at [40, 256] on link "Search & Manage Users" at bounding box center [54, 261] width 109 height 31
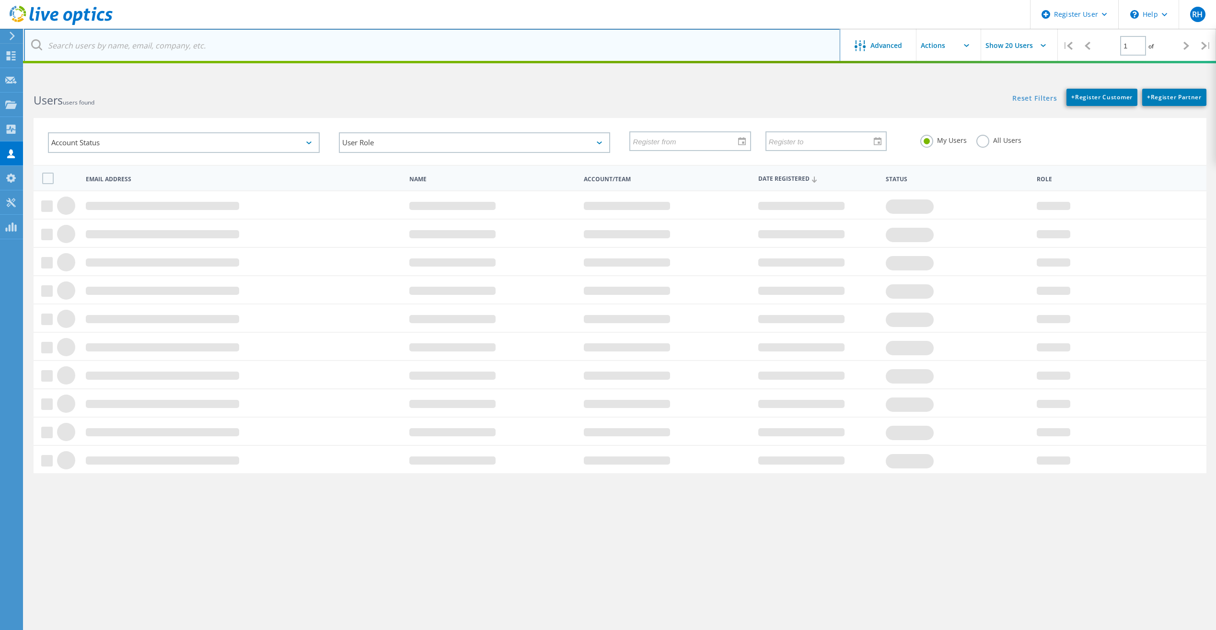
click at [228, 43] on input "text" at bounding box center [432, 46] width 816 height 34
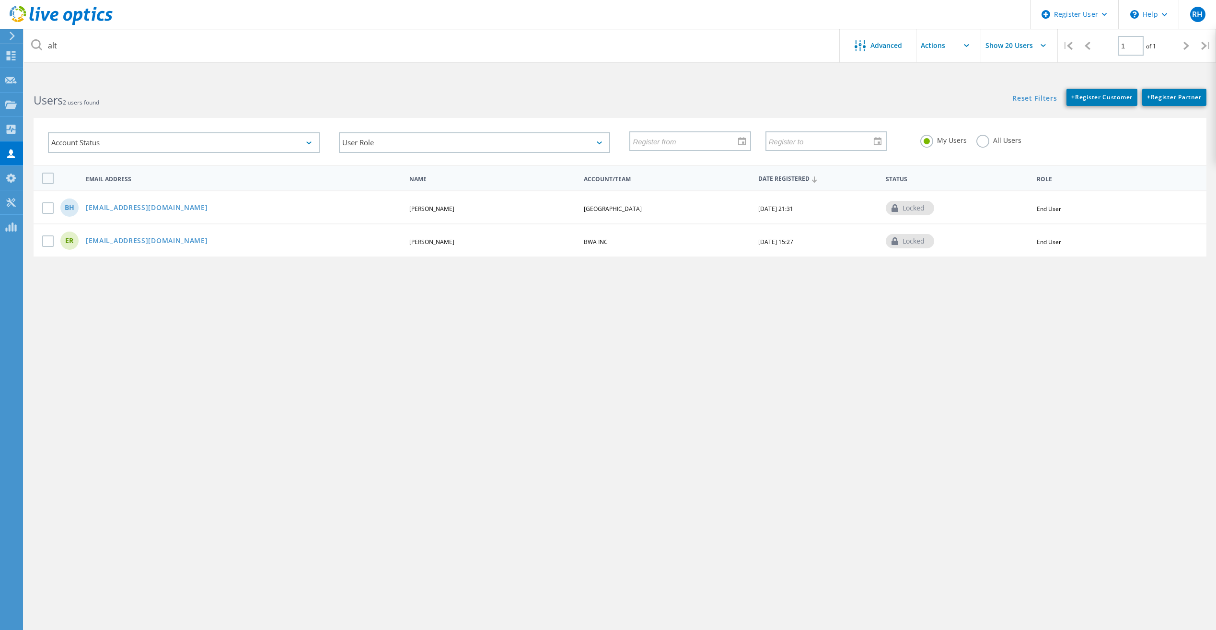
click at [985, 142] on label "All Users" at bounding box center [998, 139] width 45 height 9
click at [0, 0] on input "All Users" at bounding box center [0, 0] width 0 height 0
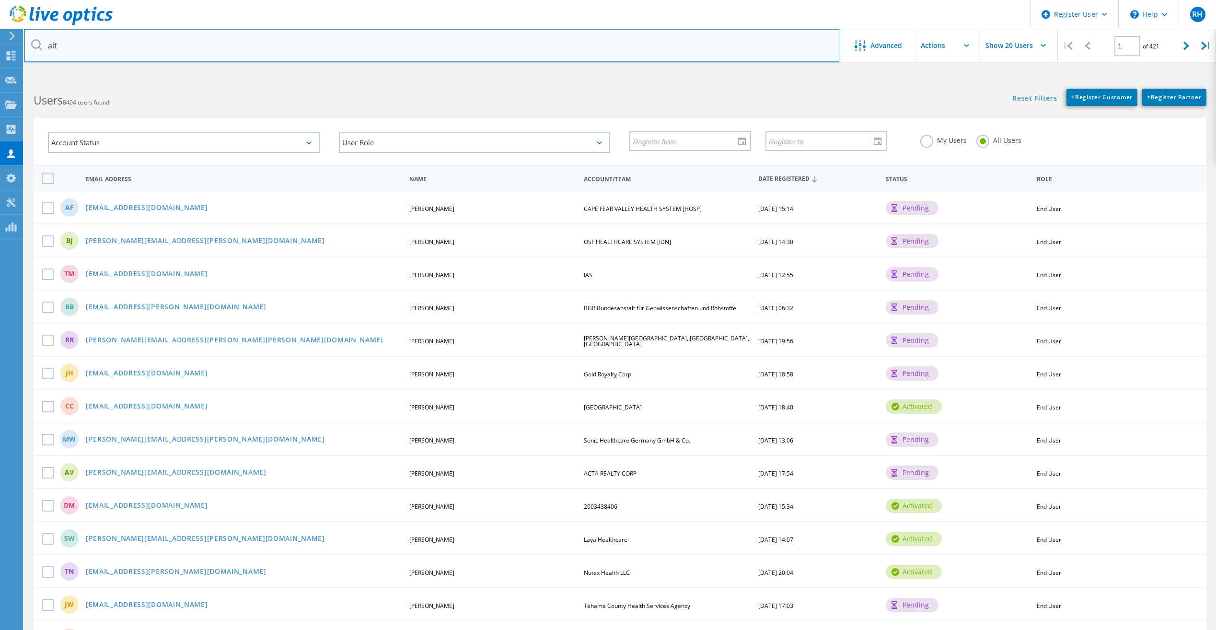
click at [95, 44] on input "alt" at bounding box center [432, 46] width 816 height 34
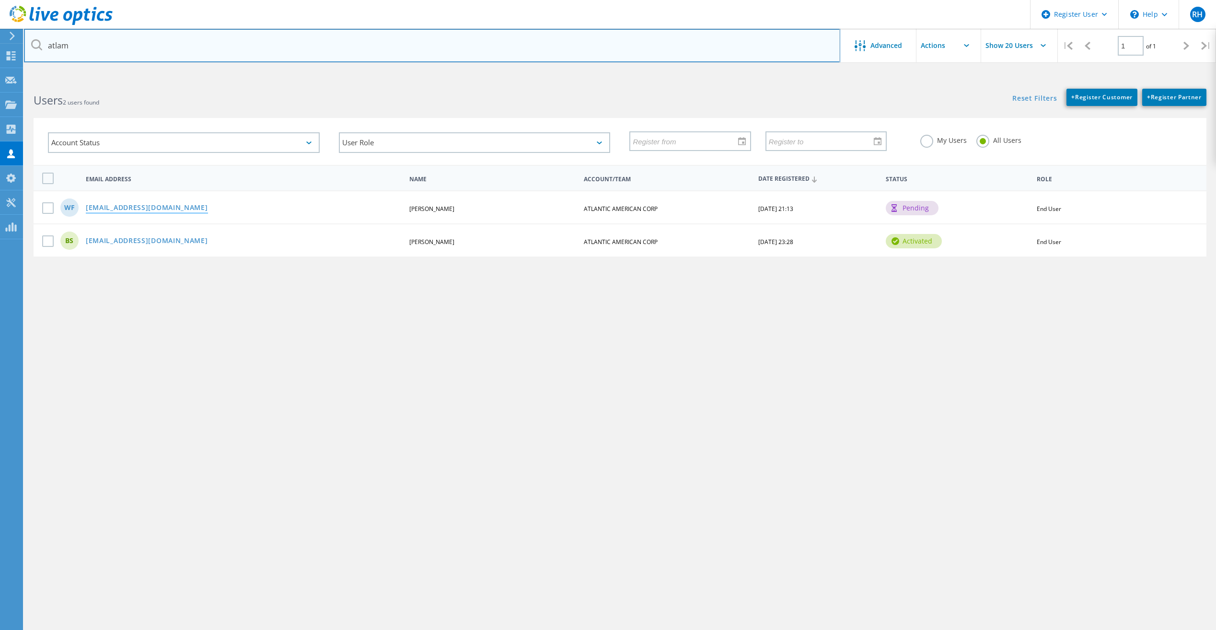
type input "atlam"
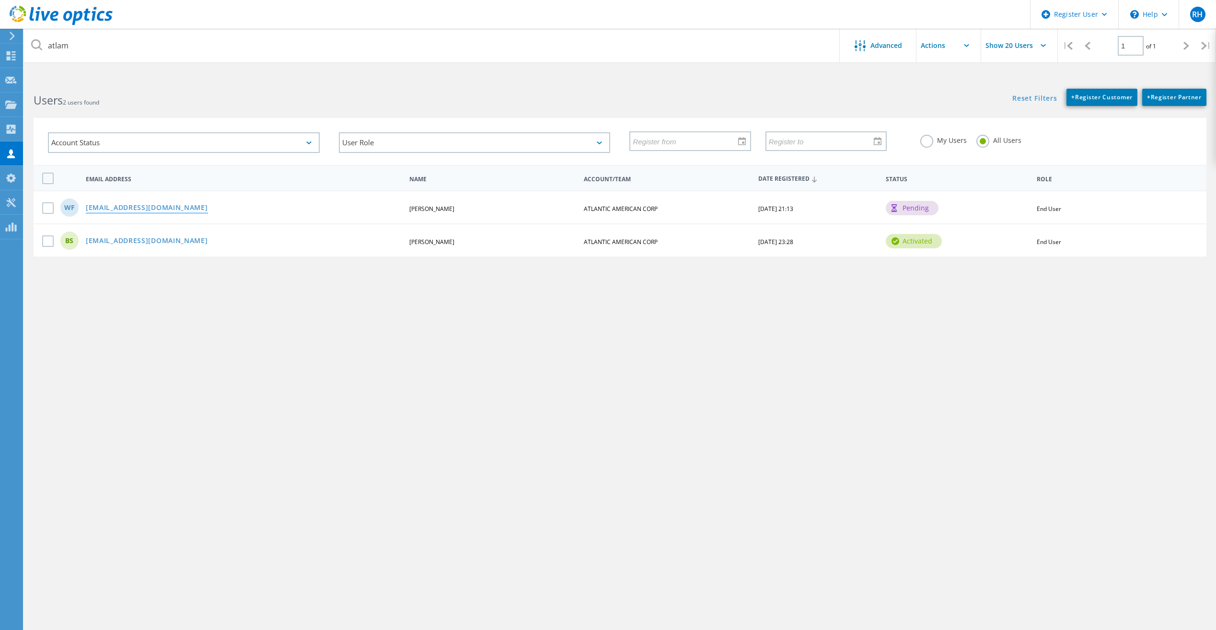
click at [130, 207] on link "[EMAIL_ADDRESS][DOMAIN_NAME]" at bounding box center [147, 208] width 122 height 8
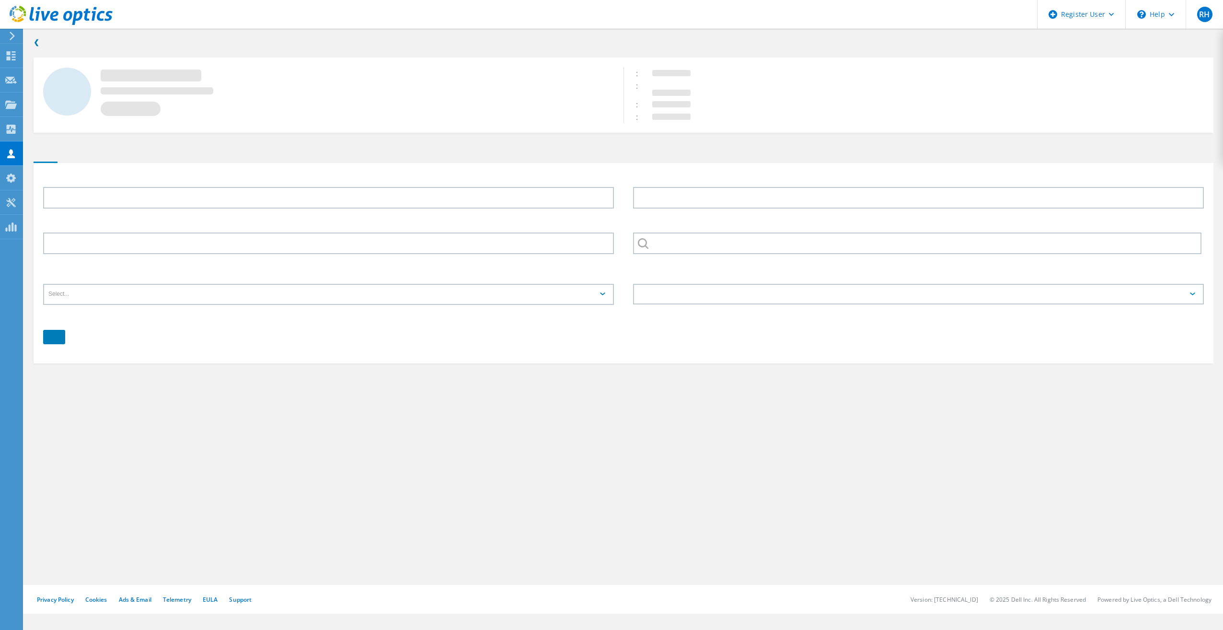
type input "[PERSON_NAME]"
type input "ATLANTIC AMERICAN CORP"
type input "English"
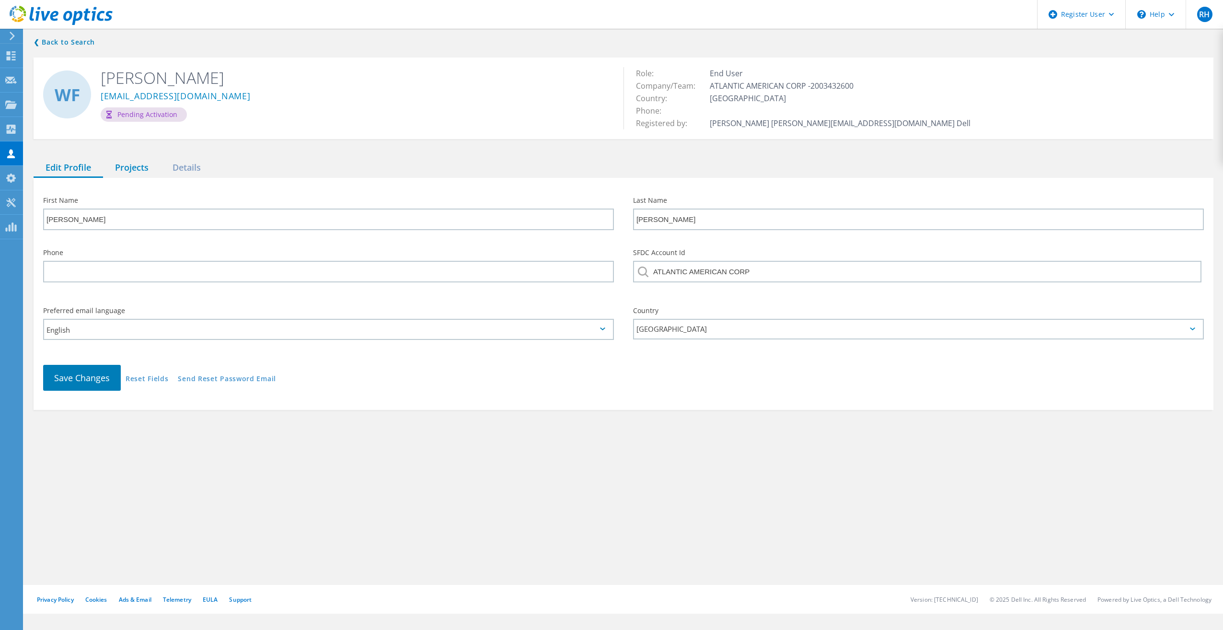
click at [118, 172] on div "Projects" at bounding box center [132, 168] width 58 height 20
